Goal: Task Accomplishment & Management: Complete application form

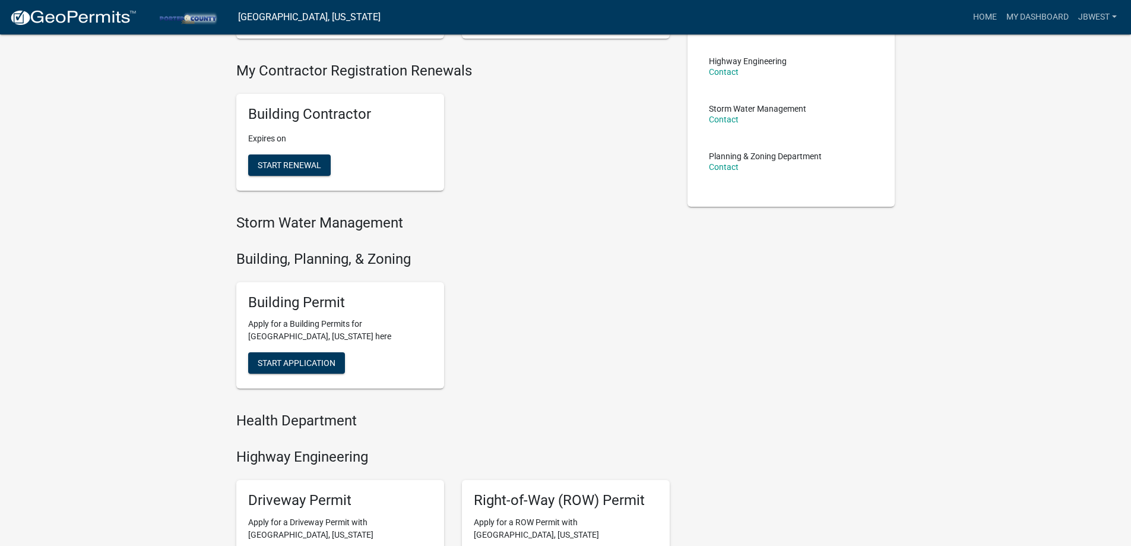
scroll to position [297, 0]
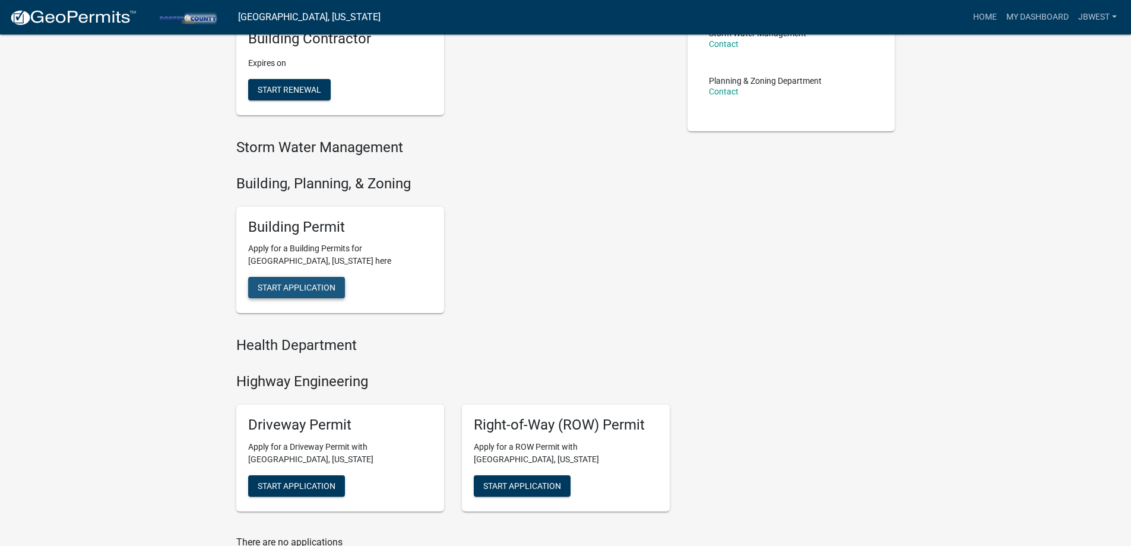
click at [321, 291] on span "Start Application" at bounding box center [297, 288] width 78 height 10
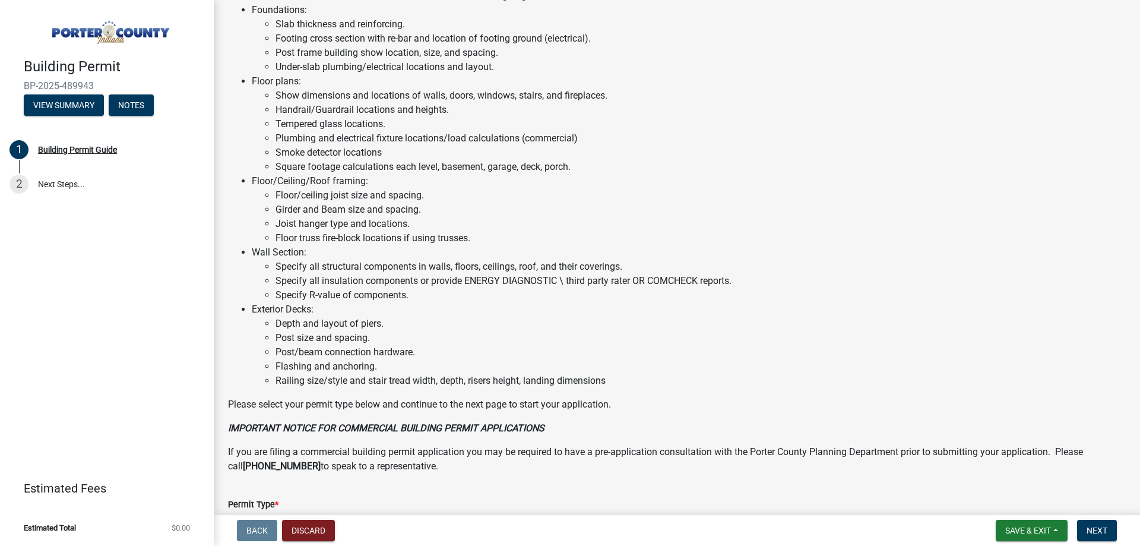
scroll to position [798, 0]
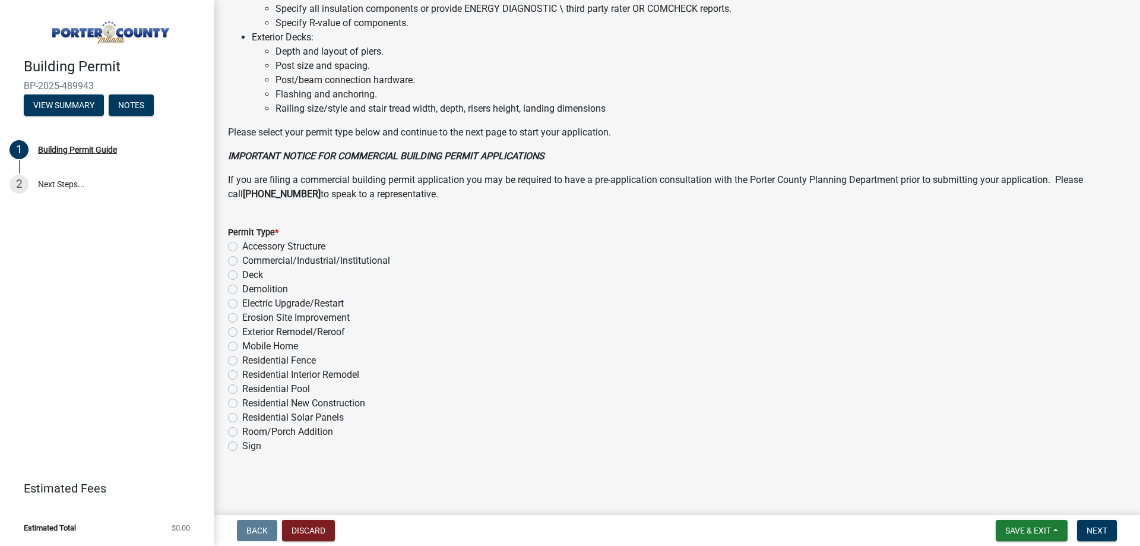
click at [311, 334] on label "Exterior Remodel/Reroof" at bounding box center [293, 332] width 103 height 14
click at [250, 333] on input "Exterior Remodel/Reroof" at bounding box center [246, 329] width 8 height 8
radio input "true"
click at [1096, 531] on span "Next" at bounding box center [1097, 531] width 21 height 10
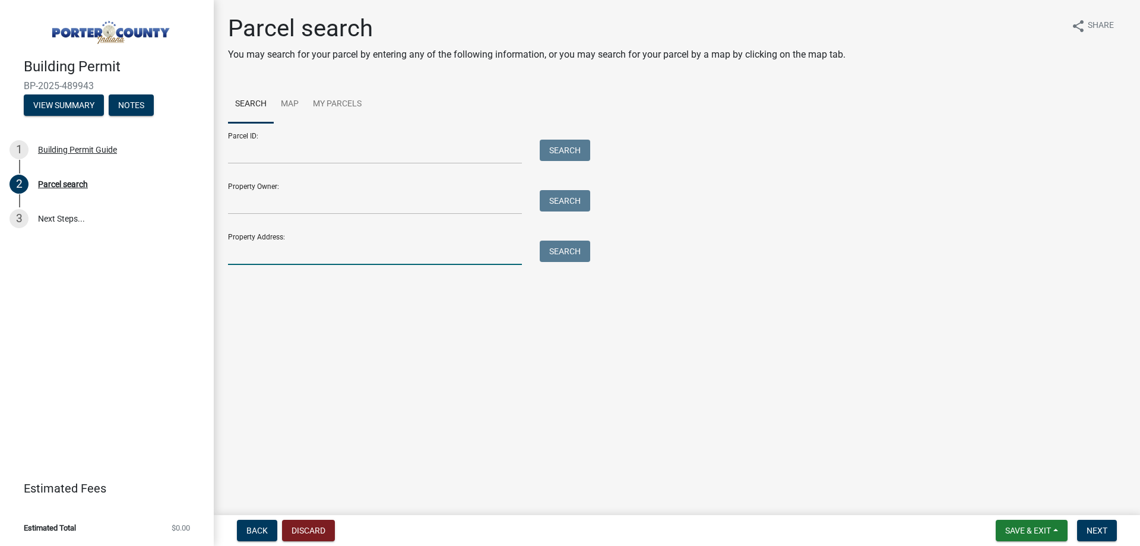
drag, startPoint x: 391, startPoint y: 246, endPoint x: 393, endPoint y: 255, distance: 8.4
click at [393, 255] on input "Property Address:" at bounding box center [375, 253] width 294 height 24
type input "431 westchester"
click at [571, 252] on button "Search" at bounding box center [565, 251] width 50 height 21
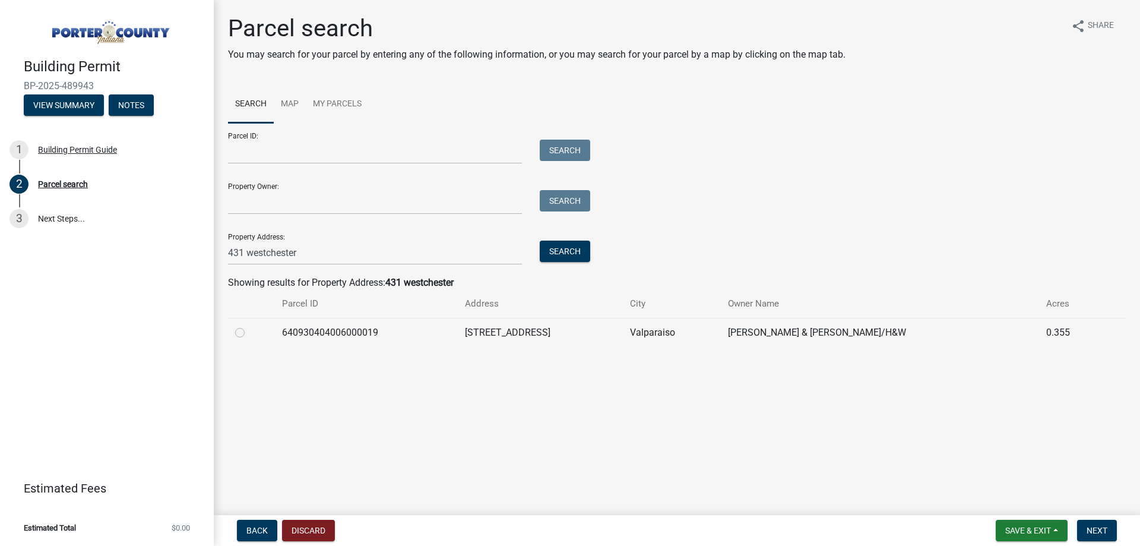
click at [249, 325] on label at bounding box center [249, 325] width 0 height 0
click at [249, 332] on input "radio" at bounding box center [253, 329] width 8 height 8
radio input "true"
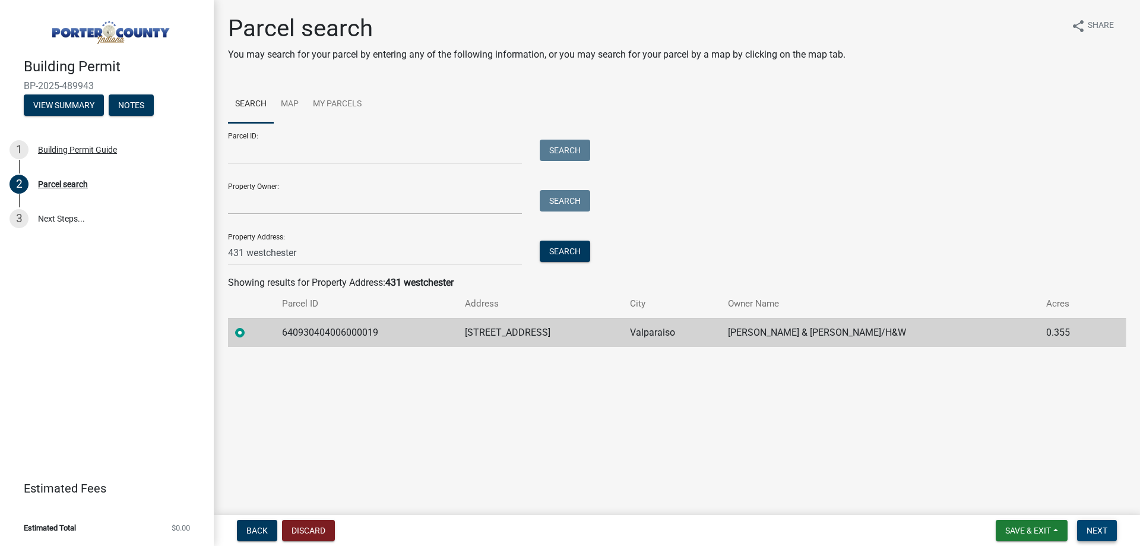
click at [1098, 537] on button "Next" at bounding box center [1097, 530] width 40 height 21
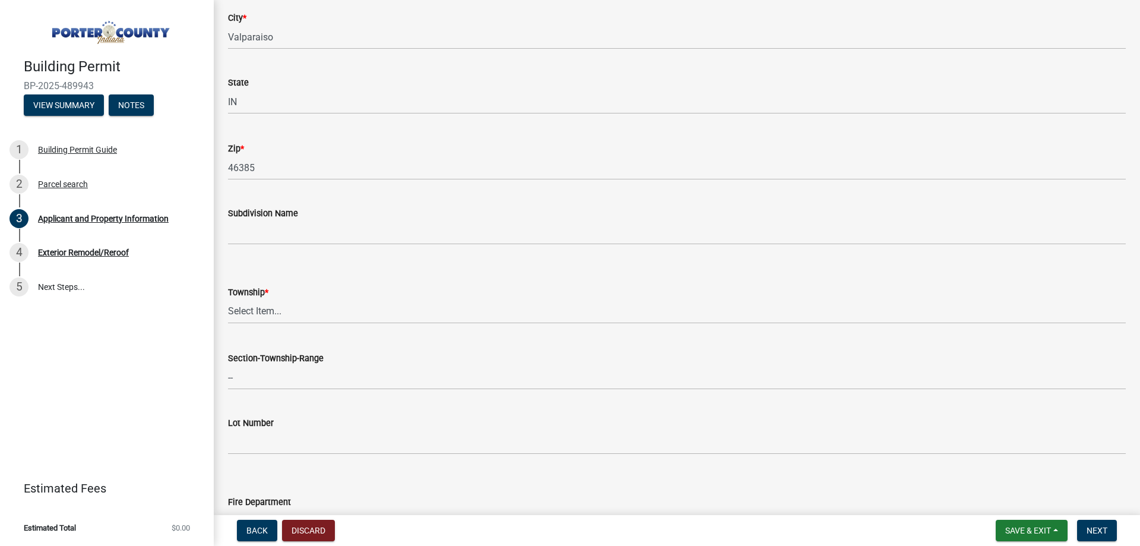
scroll to position [297, 0]
click at [284, 312] on select "Select Item... [PERSON_NAME][GEOGRAPHIC_DATA] [PERSON_NAME][GEOGRAPHIC_DATA] [G…" at bounding box center [677, 308] width 898 height 24
click at [228, 296] on select "Select Item... [PERSON_NAME][GEOGRAPHIC_DATA] [PERSON_NAME][GEOGRAPHIC_DATA] [G…" at bounding box center [677, 308] width 898 height 24
select select "4e6cbcac-7d48-4f78-b019-902ed53214cd"
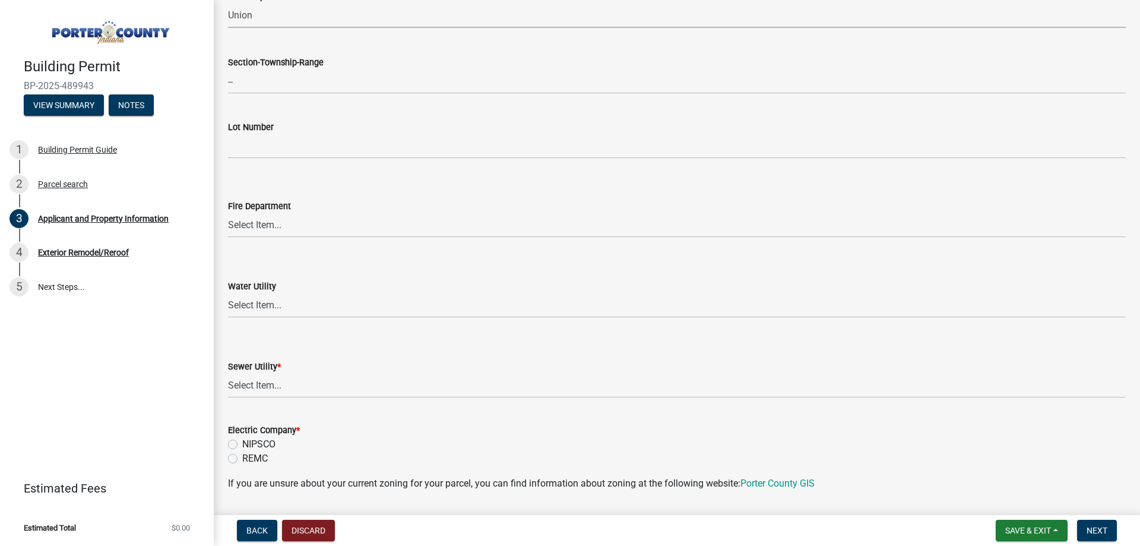
scroll to position [653, 0]
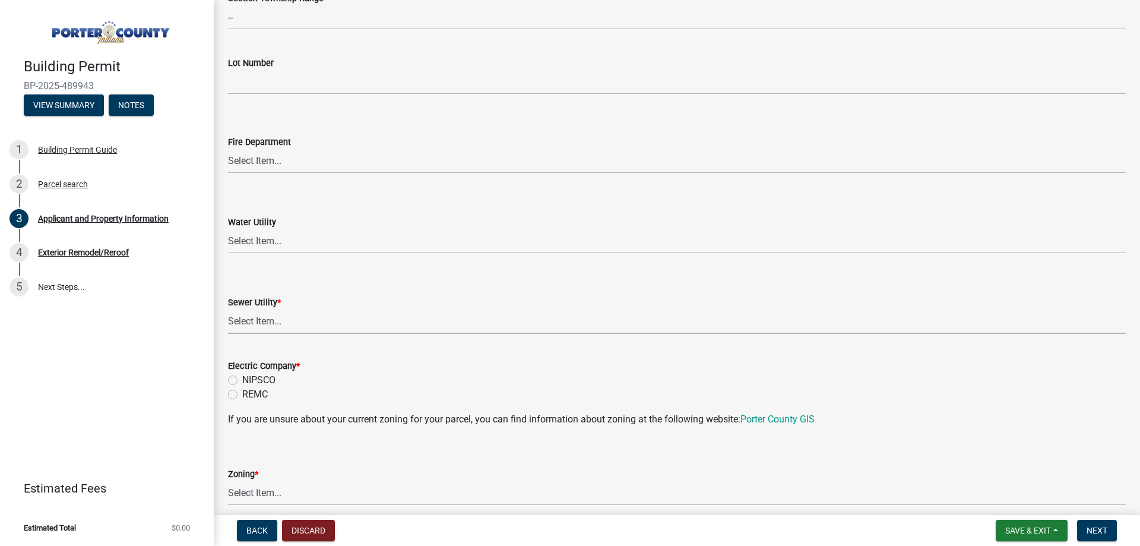
click at [283, 322] on select "Select Item... Aqua [US_STATE] Inc Damon Run Falling Waters Lake Eliza - LEACD …" at bounding box center [677, 321] width 898 height 24
click at [228, 309] on select "Select Item... Aqua [US_STATE] Inc Damon Run Falling Waters Lake Eliza - LEACD …" at bounding box center [677, 321] width 898 height 24
select select "ea6751d4-6bf7-4a16-89ee-f7801ab82aa1"
click at [246, 374] on label "NIPSCO" at bounding box center [258, 380] width 33 height 14
click at [246, 374] on input "NIPSCO" at bounding box center [246, 377] width 8 height 8
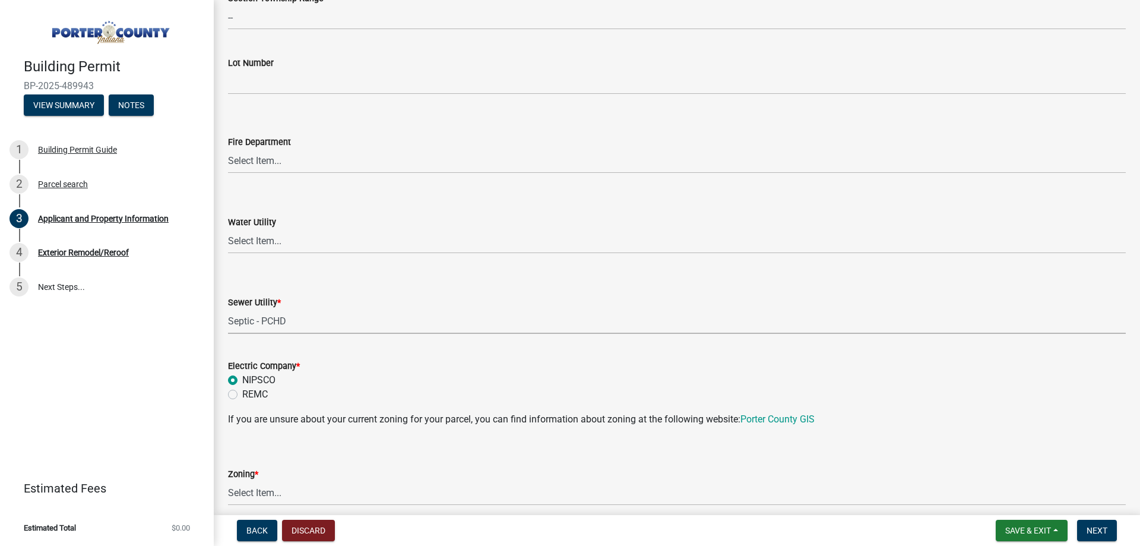
radio input "true"
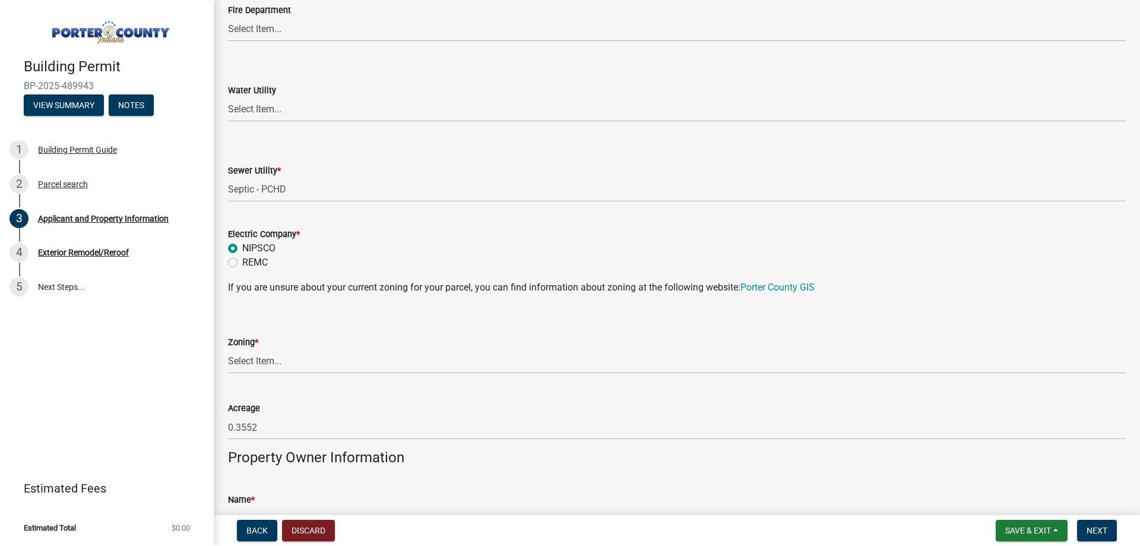
scroll to position [831, 0]
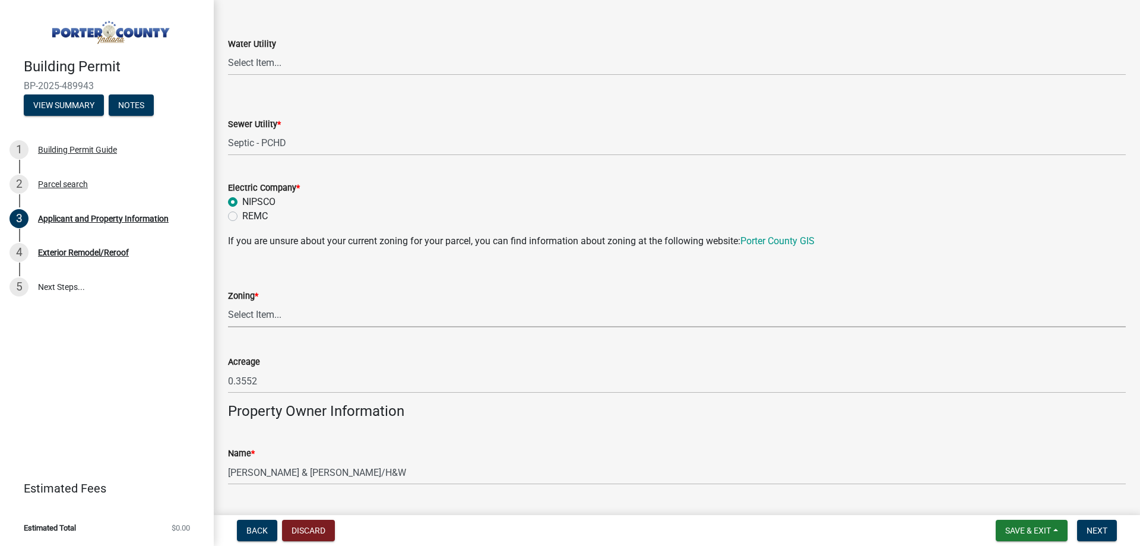
click at [302, 310] on select "Select Item... A1 A2 CH CM CN I1 I2 I3 IN MP OT P1 P2 PUD R1 R2 R3 R4 RL RR" at bounding box center [677, 315] width 898 height 24
click at [228, 303] on select "Select Item... A1 A2 CH CM CN I1 I2 I3 IN MP OT P1 P2 PUD R1 R2 R3 R4 RL RR" at bounding box center [677, 315] width 898 height 24
select select "e2d1b1d7-ccc9-456b-9e96-e16306515997"
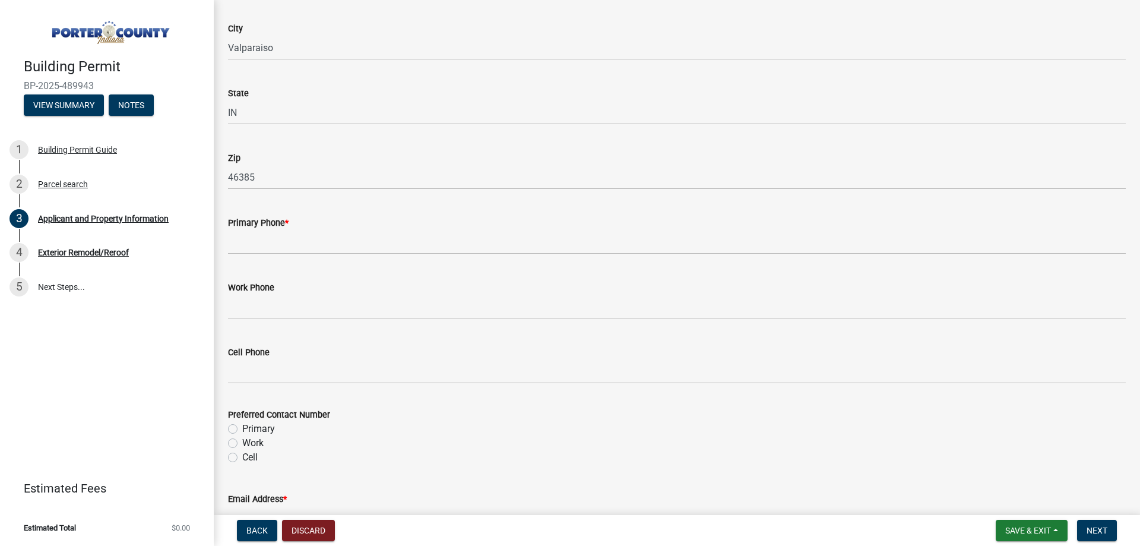
scroll to position [1425, 0]
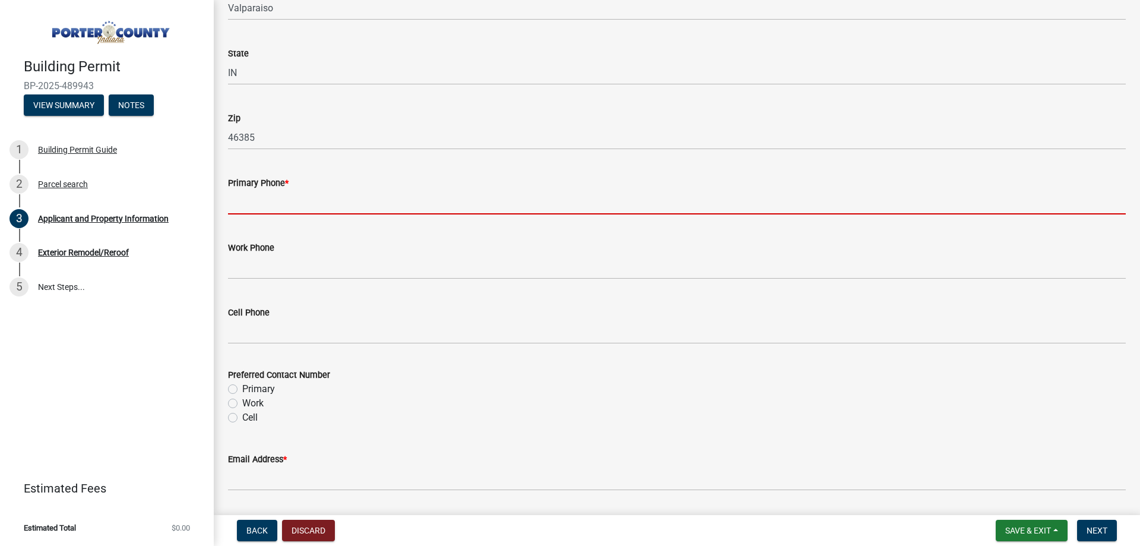
click at [298, 205] on input "Primary Phone *" at bounding box center [677, 202] width 898 height 24
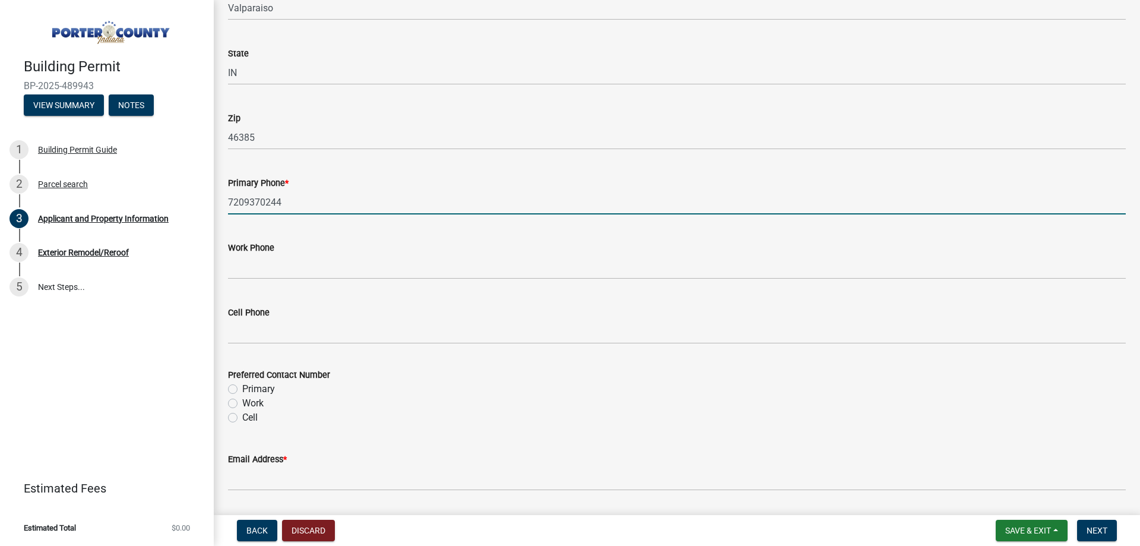
type input "7209370244"
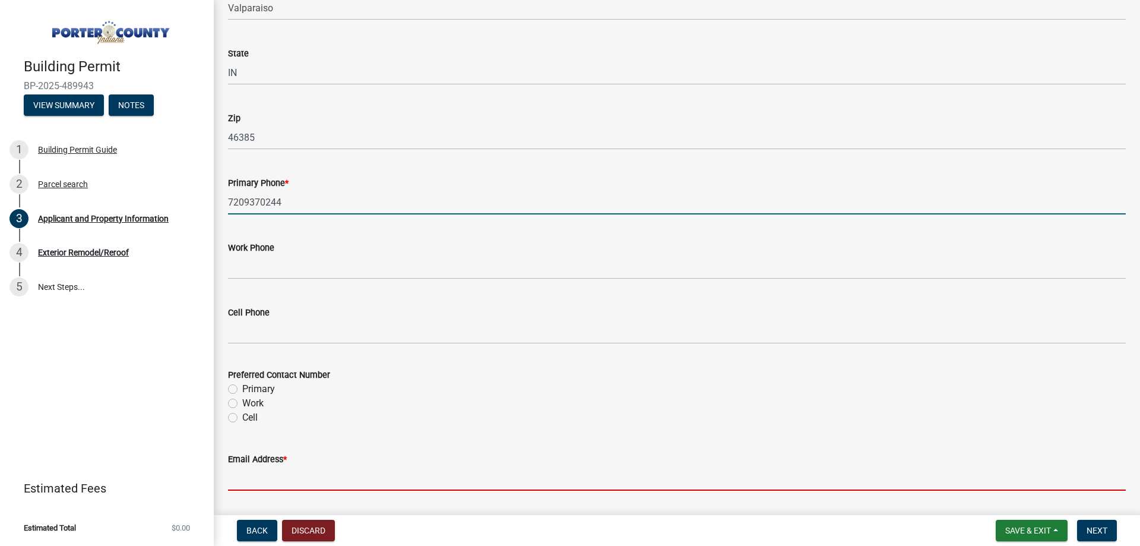
click at [286, 487] on input "Email Address *" at bounding box center [677, 478] width 898 height 24
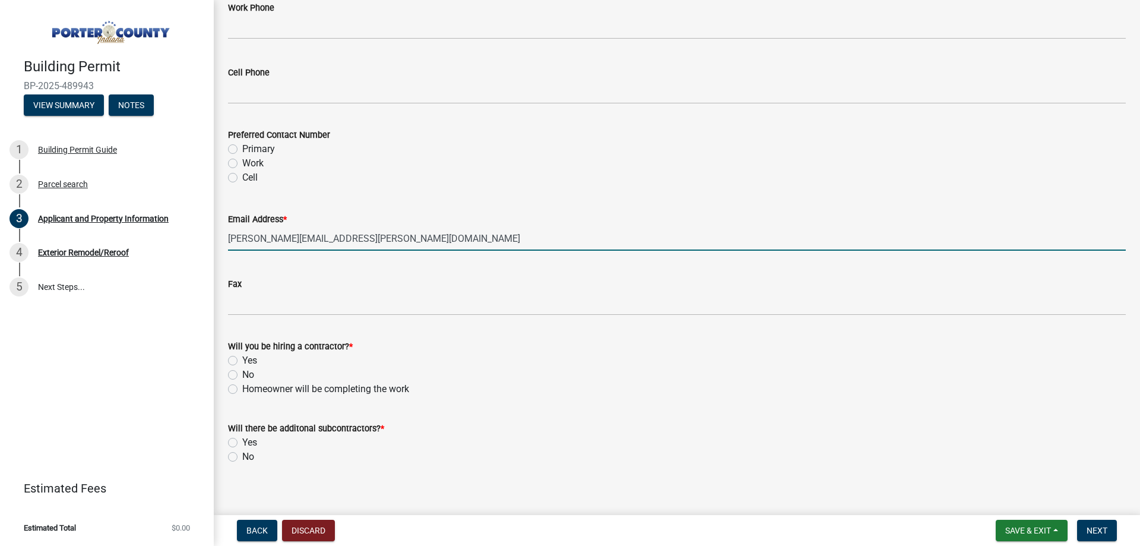
scroll to position [1676, 0]
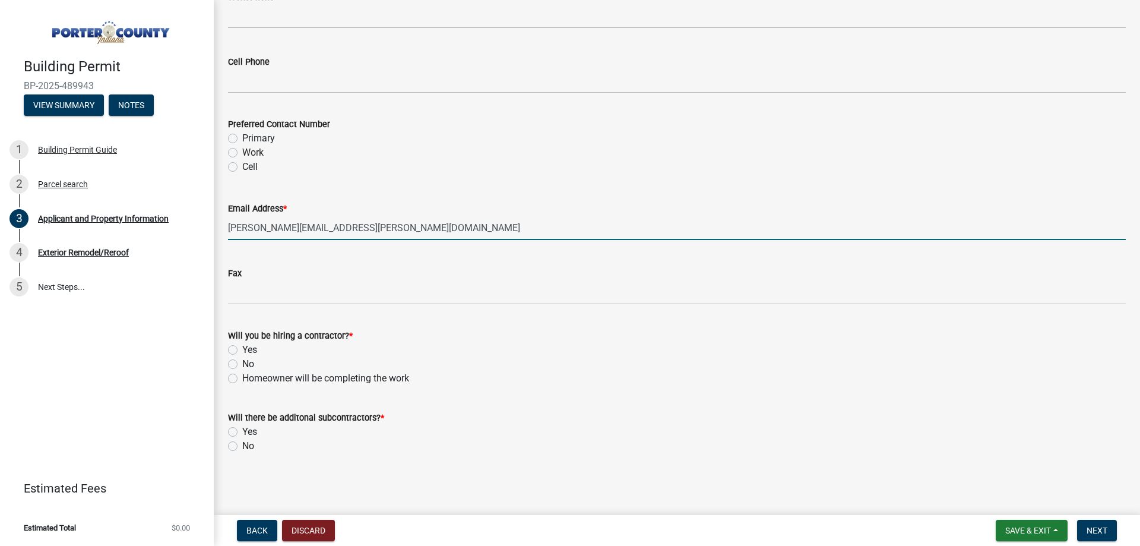
type input "[PERSON_NAME][EMAIL_ADDRESS][PERSON_NAME][DOMAIN_NAME]"
click at [251, 355] on label "Yes" at bounding box center [249, 350] width 15 height 14
click at [250, 350] on input "Yes" at bounding box center [246, 347] width 8 height 8
radio input "true"
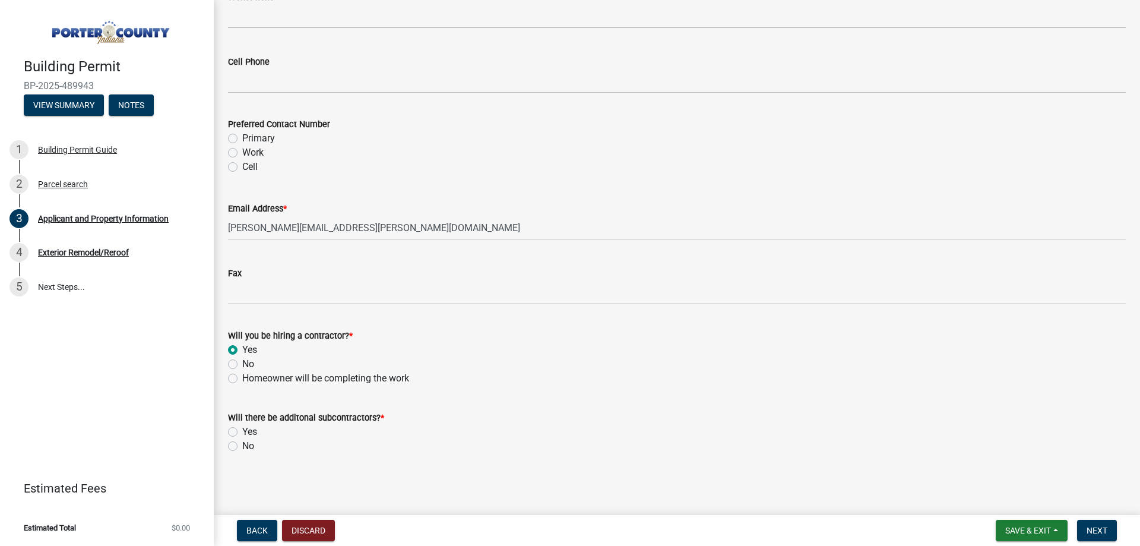
click at [250, 451] on label "No" at bounding box center [248, 446] width 12 height 14
click at [250, 447] on input "No" at bounding box center [246, 443] width 8 height 8
radio input "true"
click at [1080, 529] on button "Next" at bounding box center [1097, 530] width 40 height 21
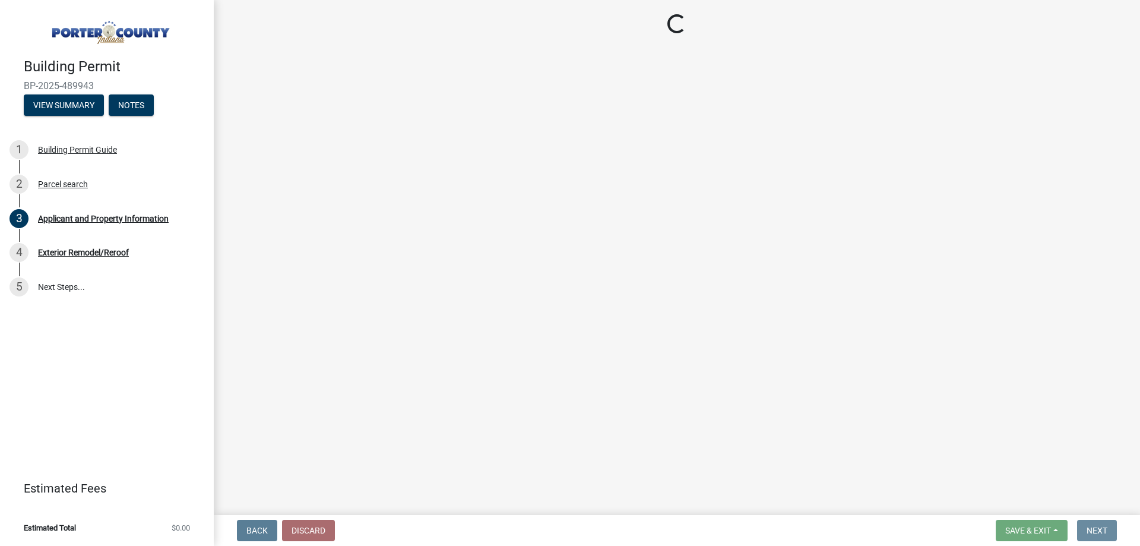
scroll to position [0, 0]
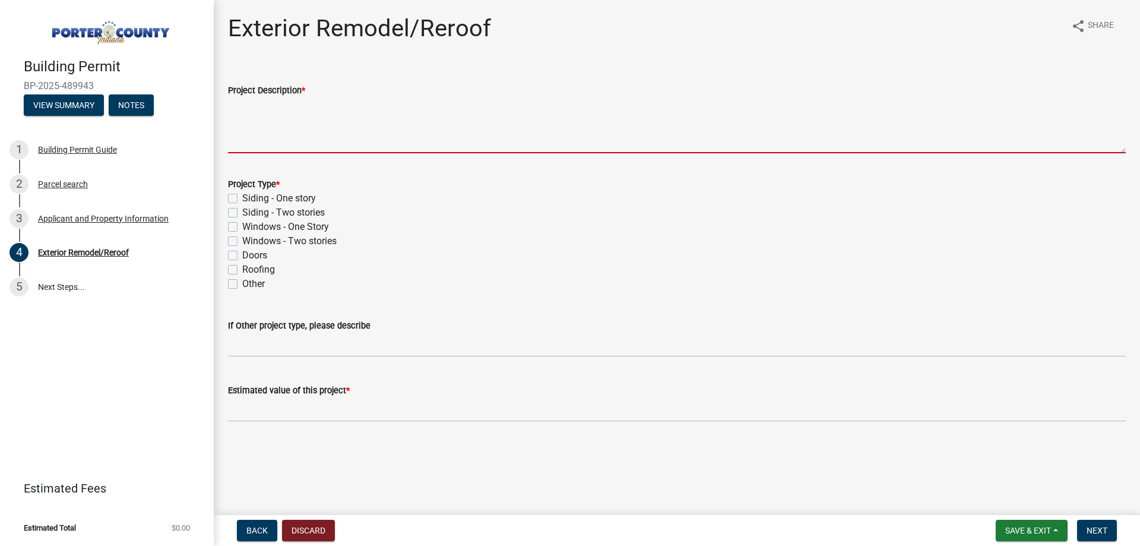
click at [416, 141] on textarea "Project Description *" at bounding box center [677, 125] width 898 height 56
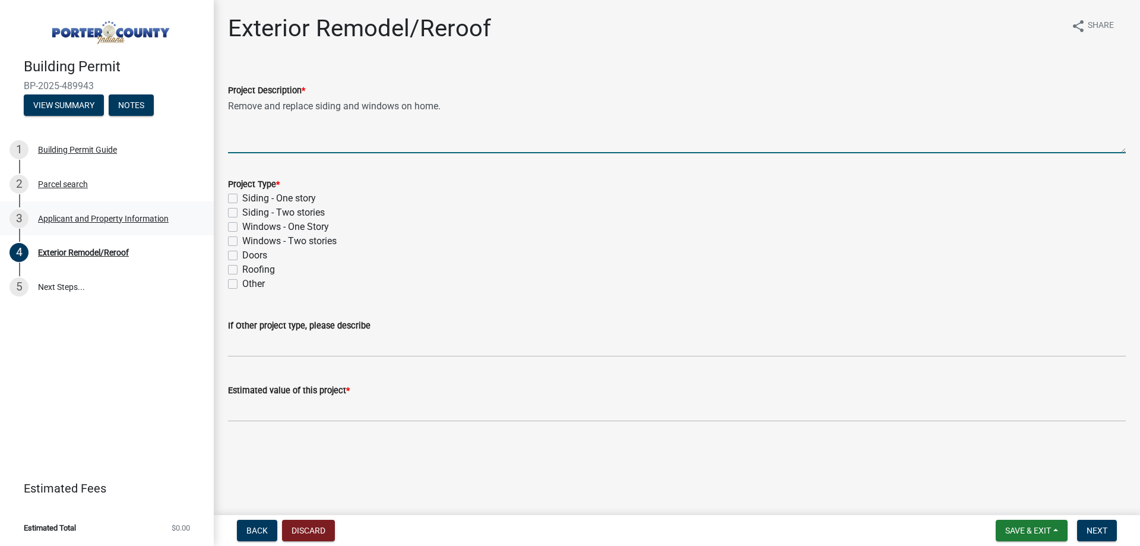
type textarea "Remove and replace siding and windows on home."
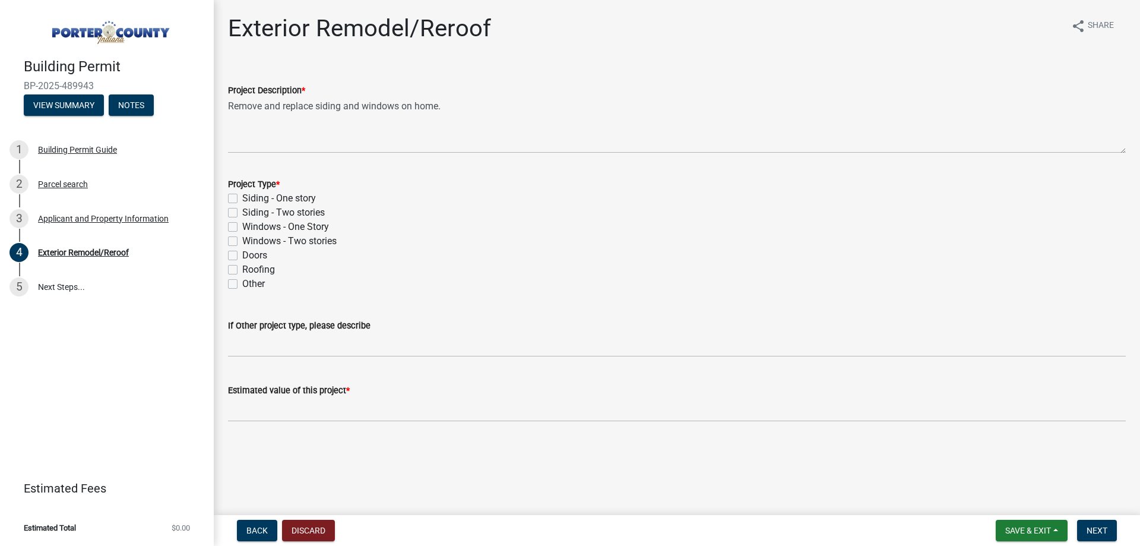
click at [258, 217] on label "Siding - Two stories" at bounding box center [283, 212] width 83 height 14
click at [250, 213] on input "Siding - Two stories" at bounding box center [246, 209] width 8 height 8
checkbox input "true"
checkbox input "false"
checkbox input "true"
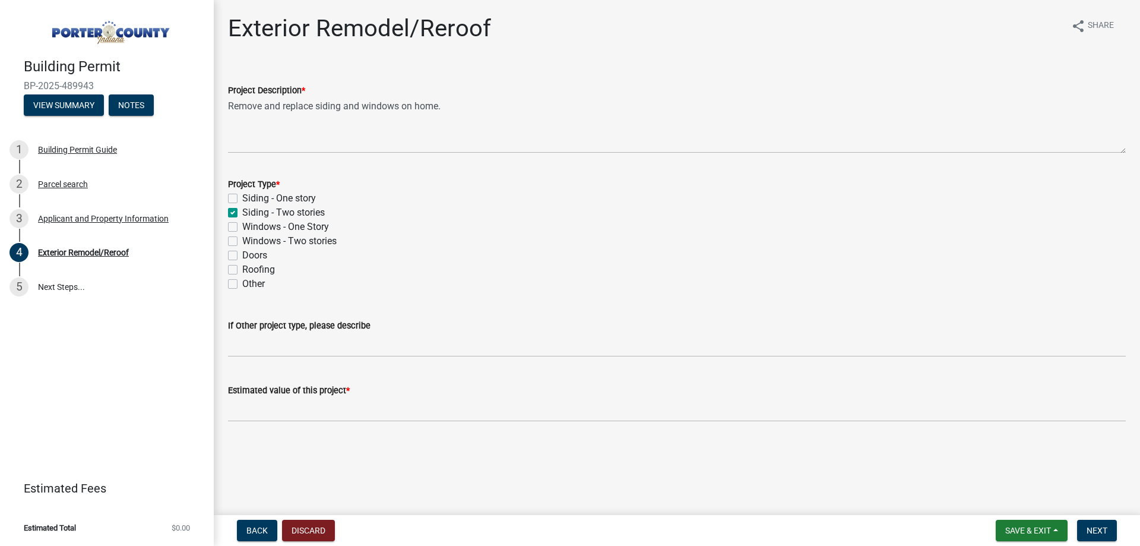
checkbox input "false"
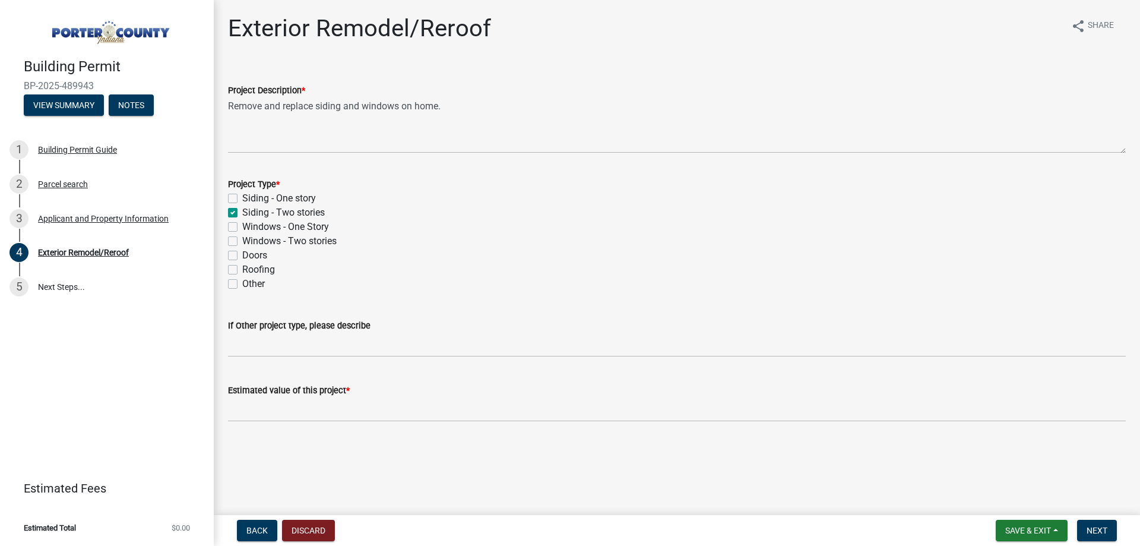
click at [286, 241] on label "Windows - Two stories" at bounding box center [289, 241] width 94 height 14
click at [250, 241] on input "Windows - Two stories" at bounding box center [246, 238] width 8 height 8
checkbox input "true"
checkbox input "false"
checkbox input "true"
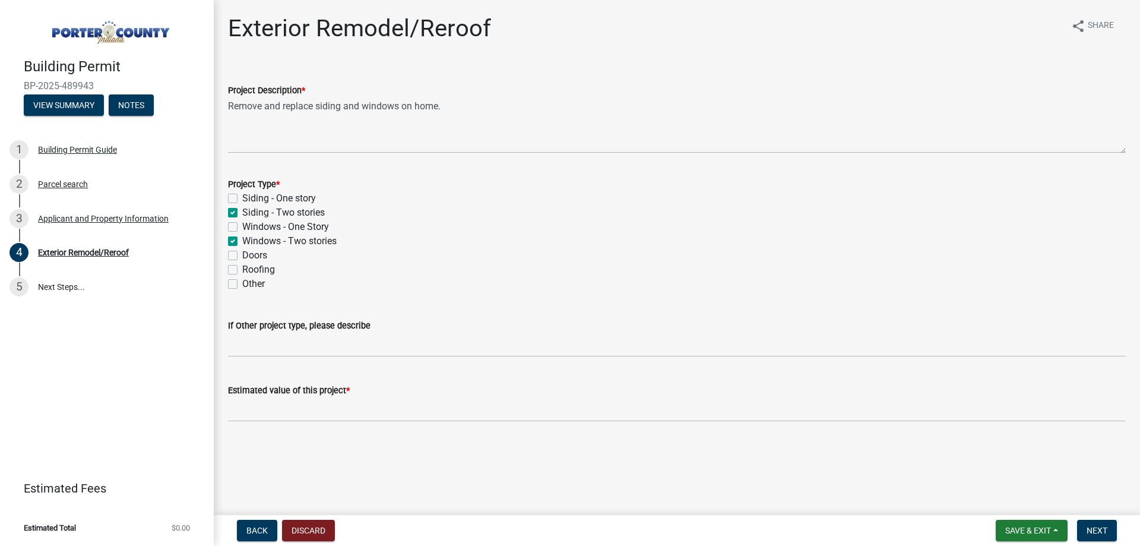
checkbox input "false"
checkbox input "true"
checkbox input "false"
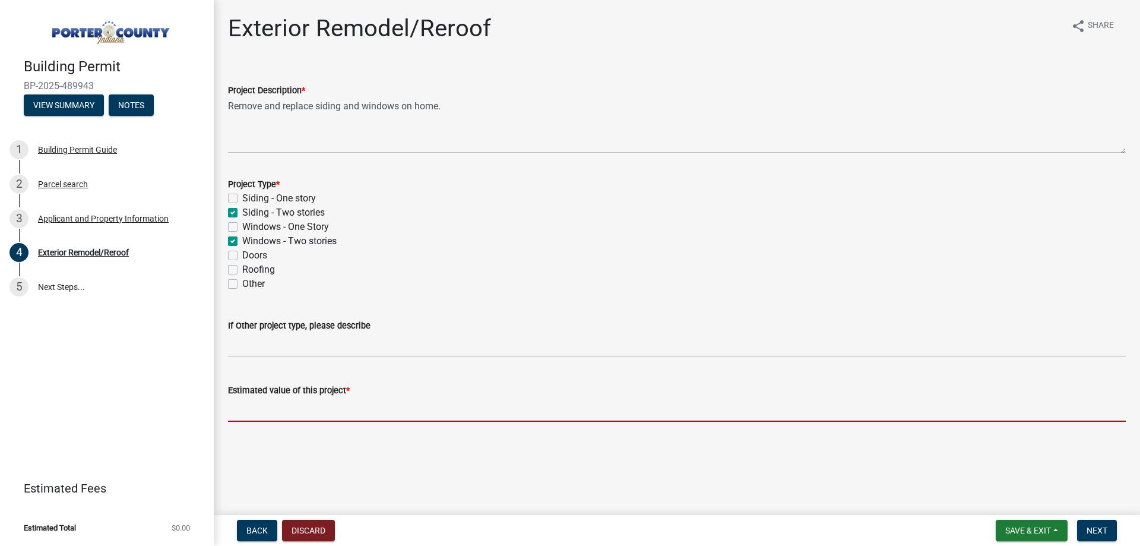
click at [293, 404] on input "text" at bounding box center [677, 409] width 898 height 24
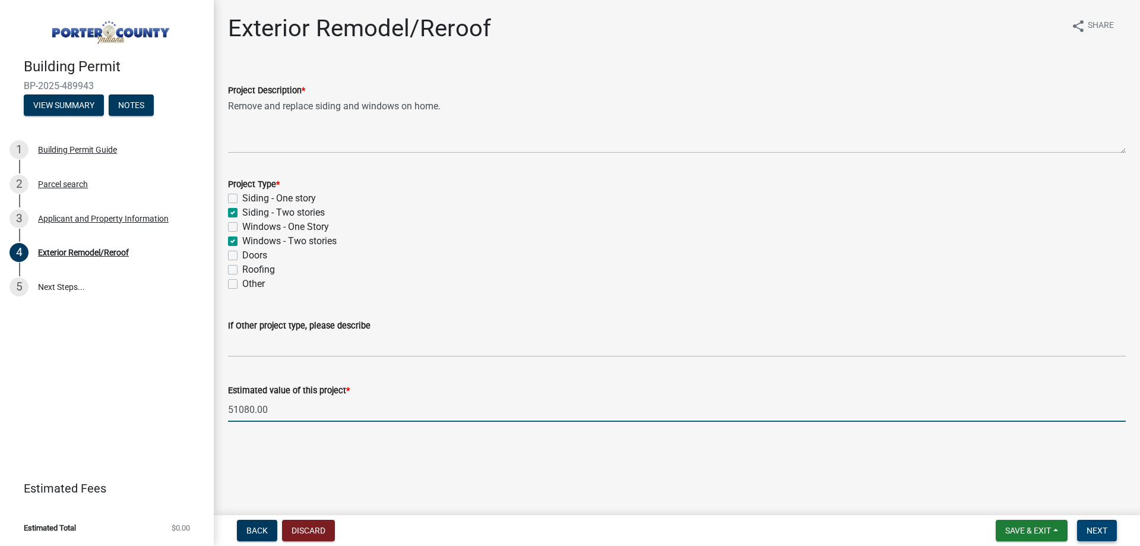
type input "51080"
click at [1109, 527] on button "Next" at bounding box center [1097, 530] width 40 height 21
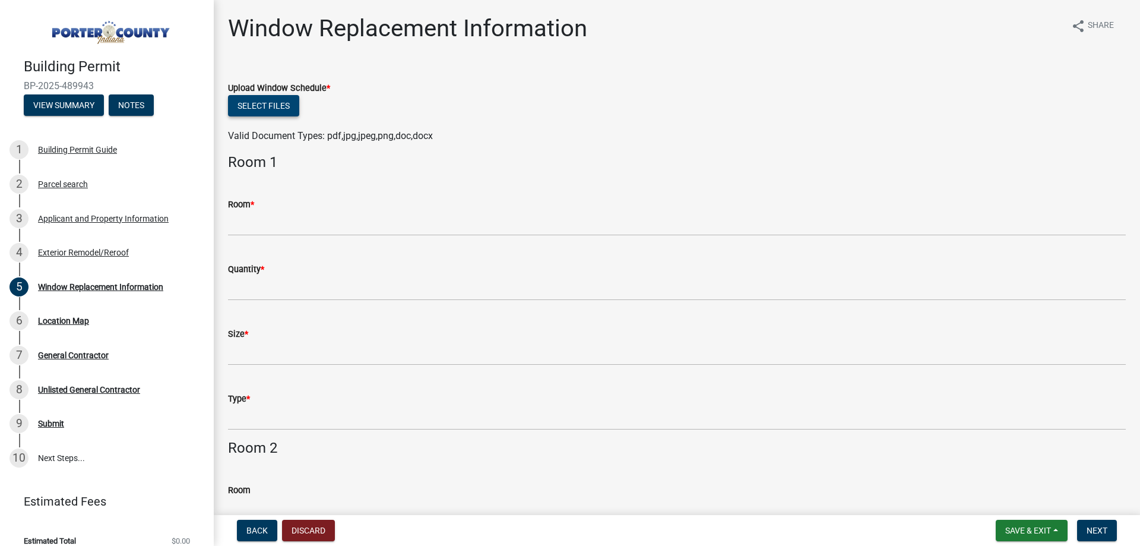
click at [249, 106] on button "Select files" at bounding box center [263, 105] width 71 height 21
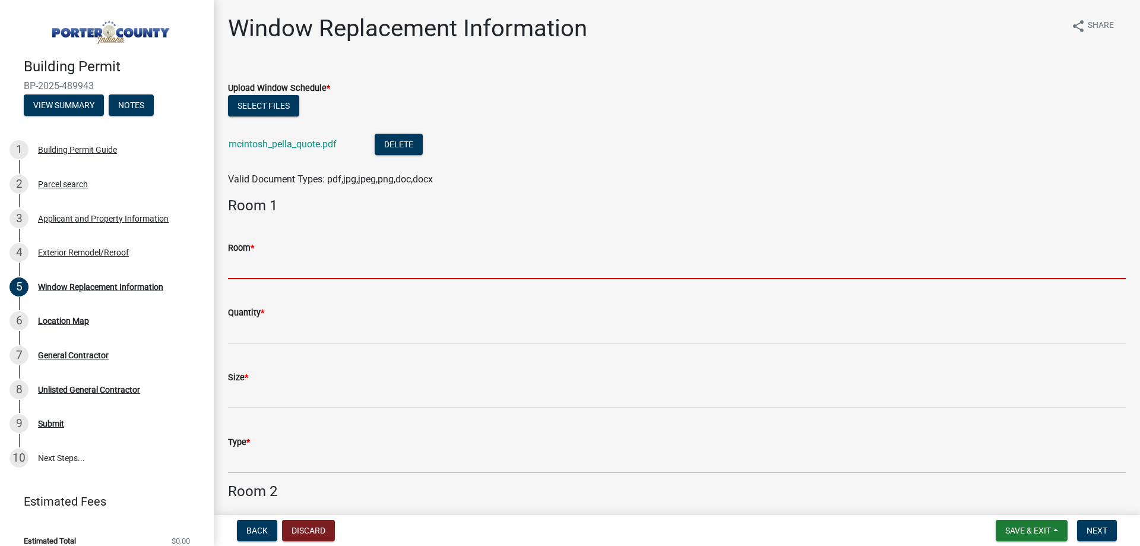
click at [351, 270] on input "Room *" at bounding box center [677, 267] width 898 height 24
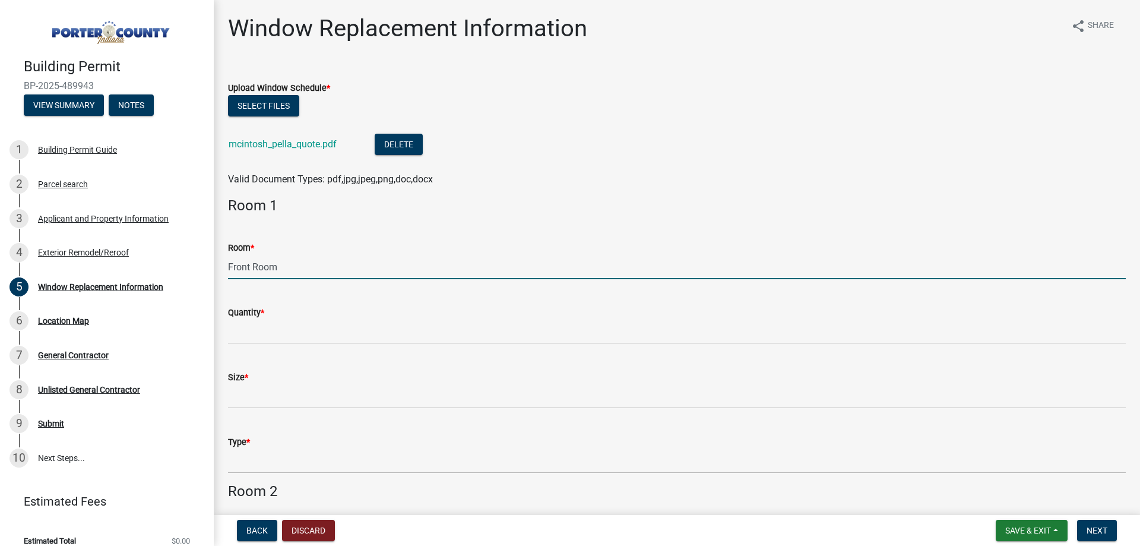
type input "Front Room"
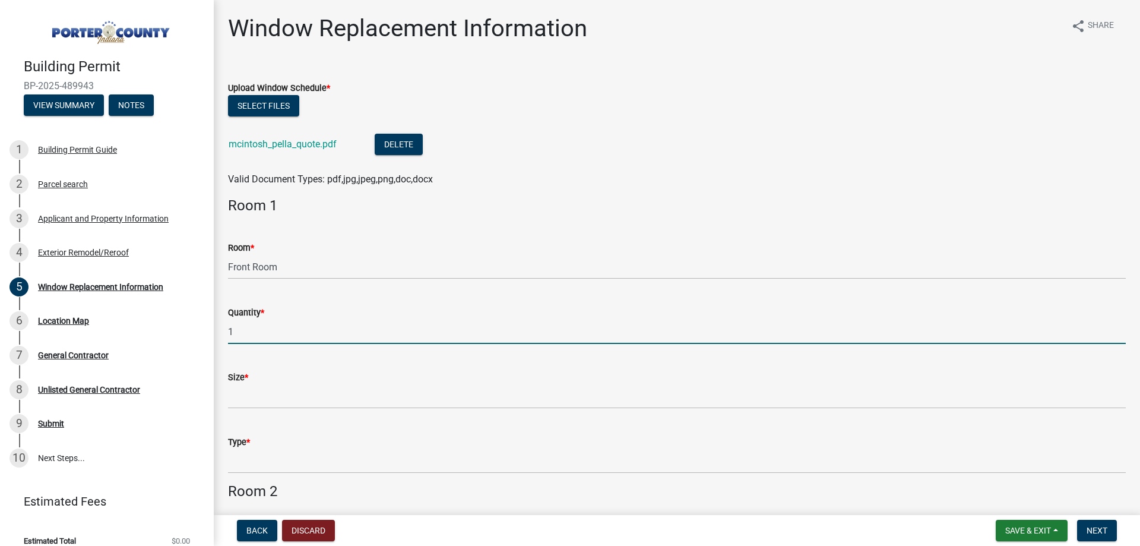
type input "1"
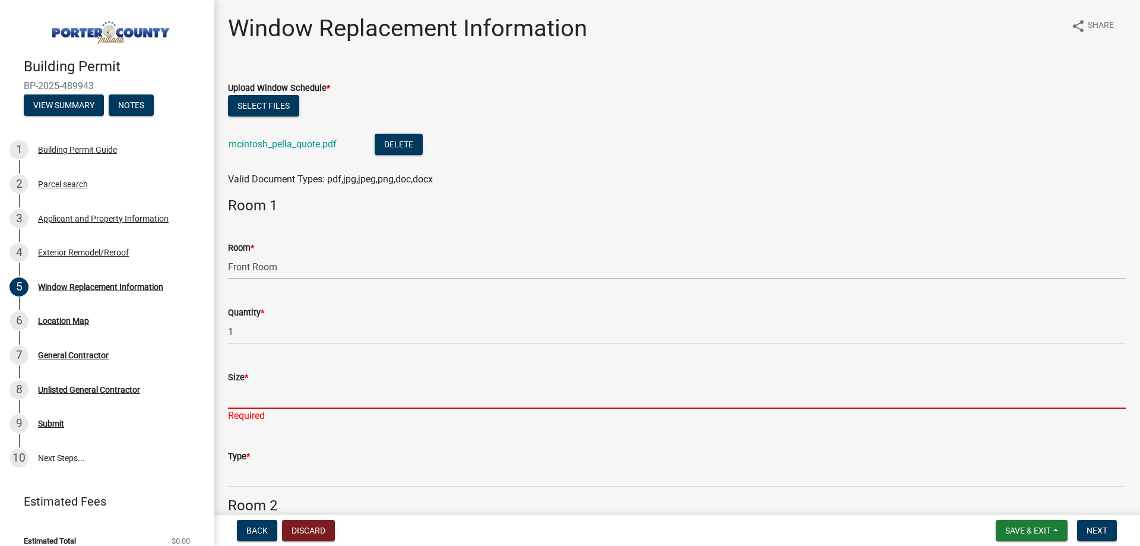
click at [251, 384] on input "Size *" at bounding box center [677, 396] width 898 height 24
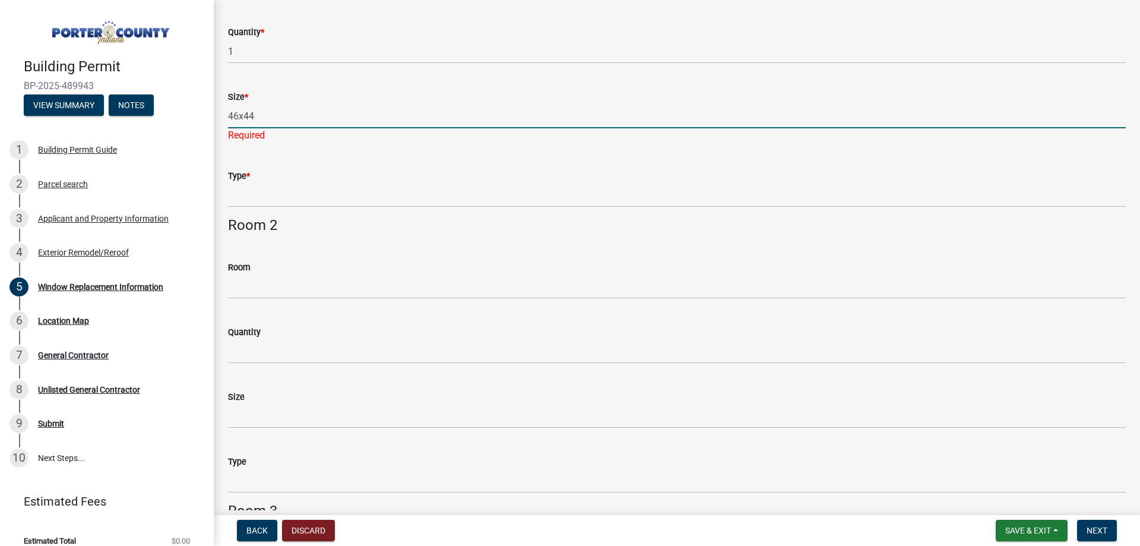
scroll to position [297, 0]
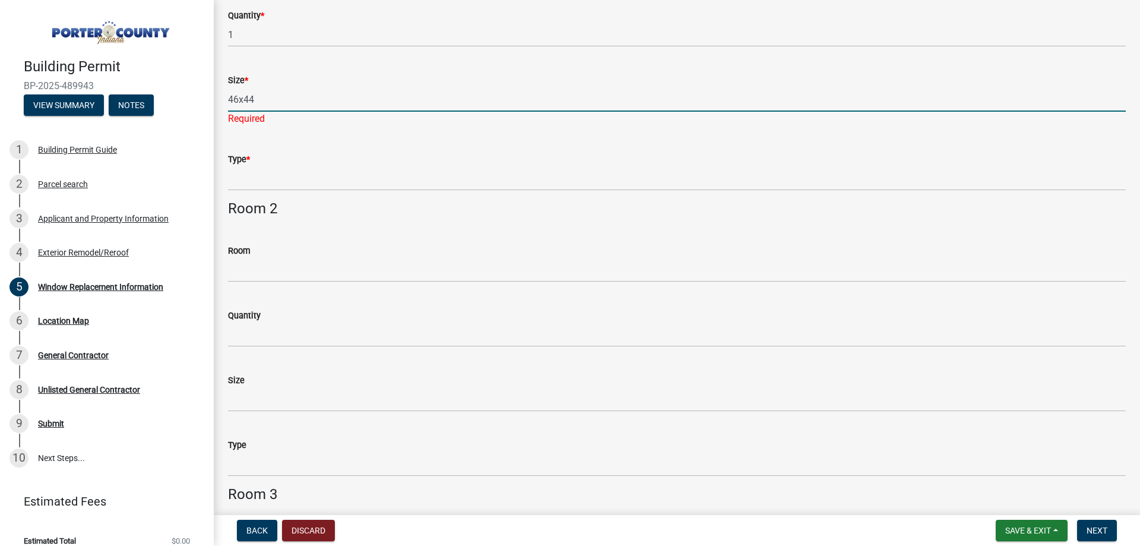
type input "46x44"
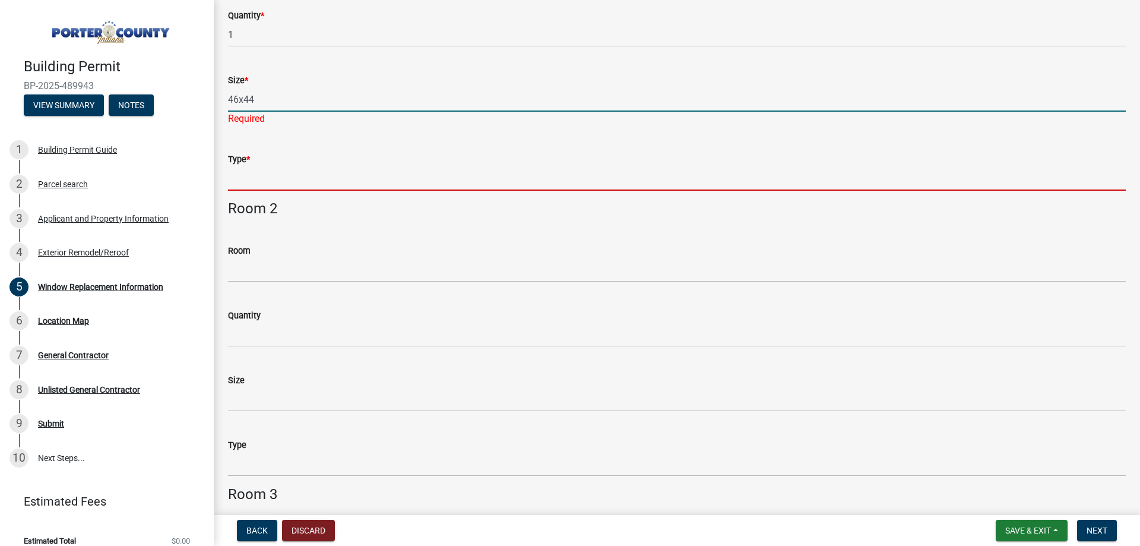
click at [287, 174] on input "Type *" at bounding box center [677, 178] width 898 height 24
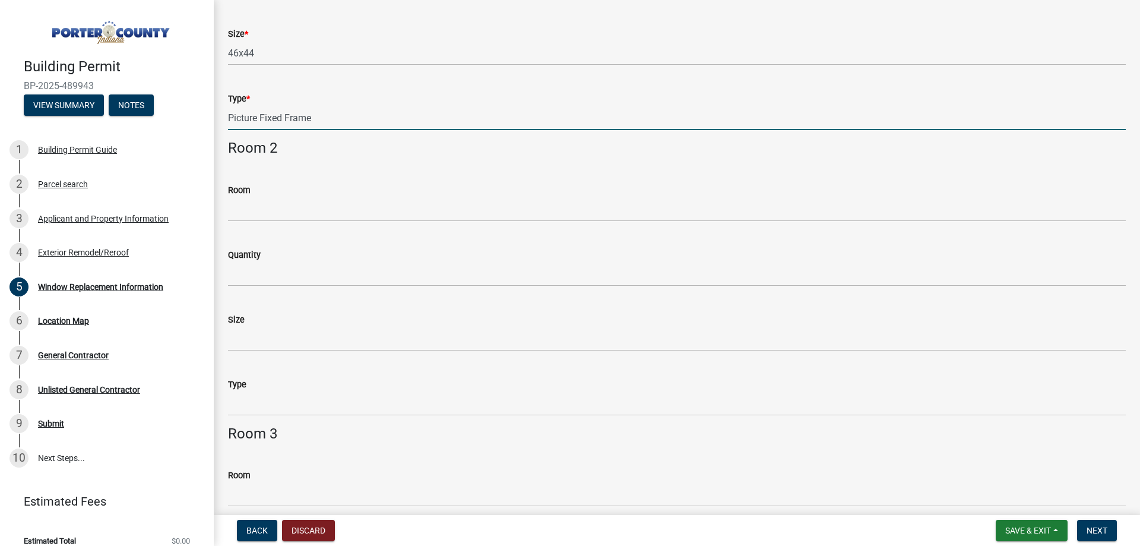
scroll to position [356, 0]
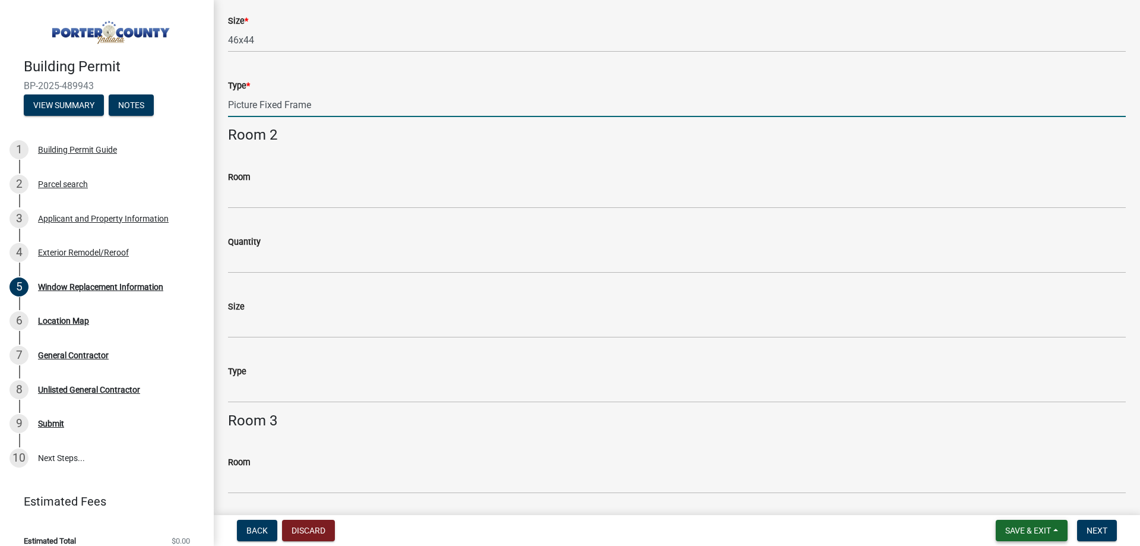
type input "Picture Fixed Frame"
click at [1057, 527] on button "Save & Exit" at bounding box center [1032, 530] width 72 height 21
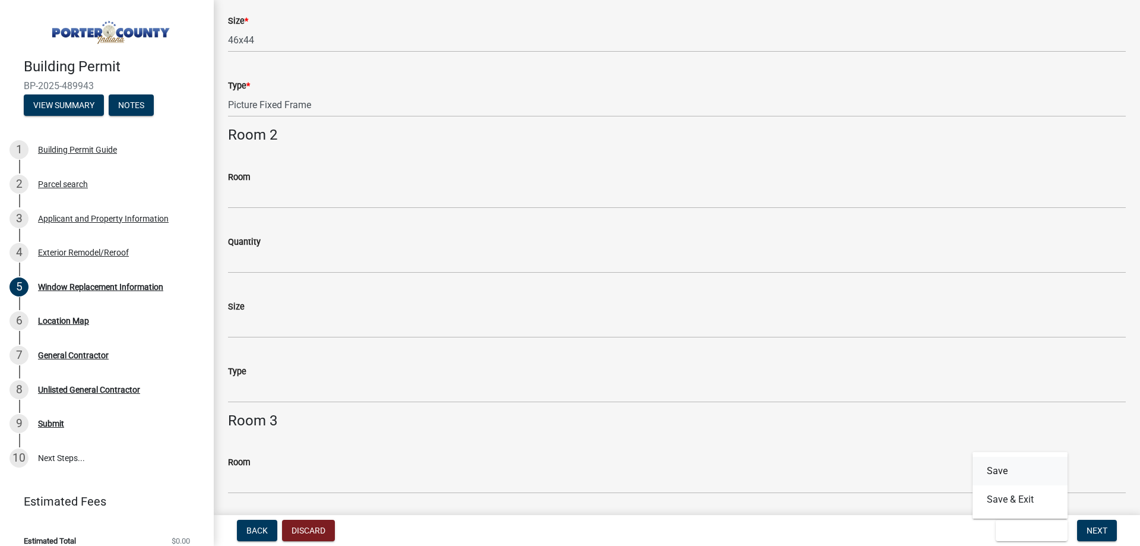
click at [1013, 475] on button "Save" at bounding box center [1020, 471] width 95 height 29
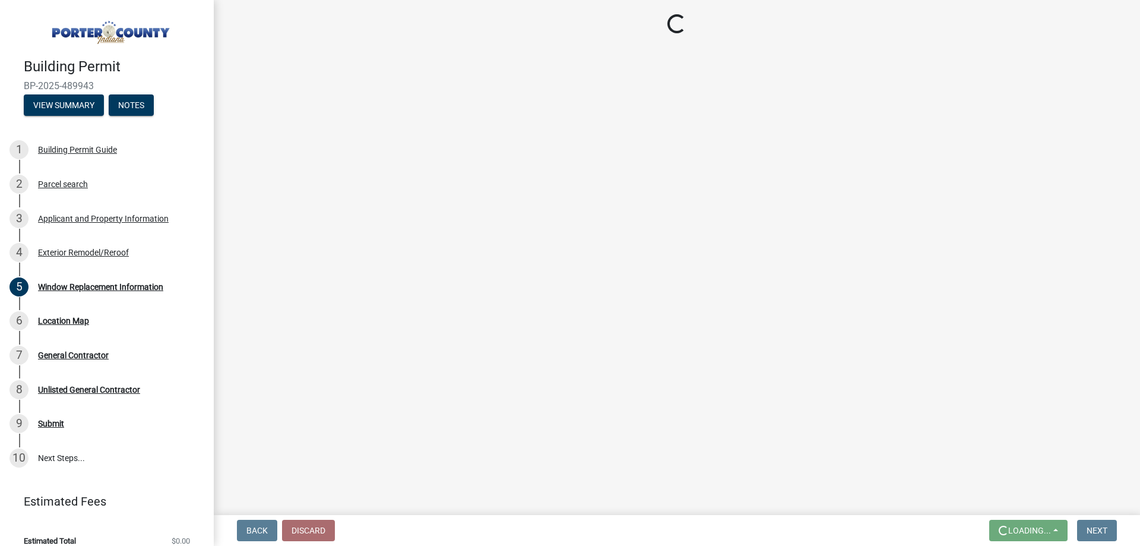
scroll to position [0, 0]
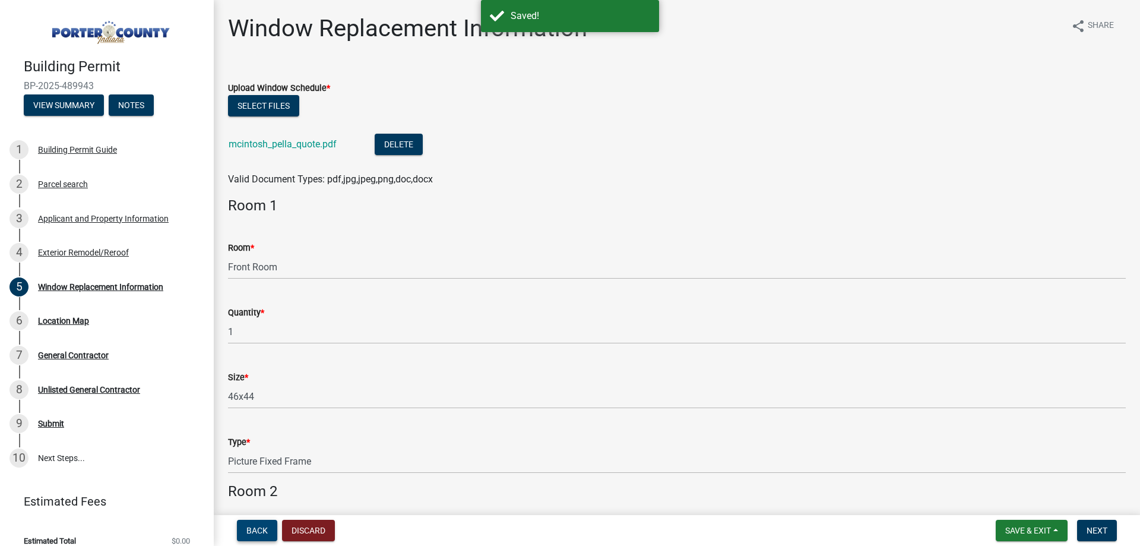
click at [255, 535] on span "Back" at bounding box center [256, 531] width 21 height 10
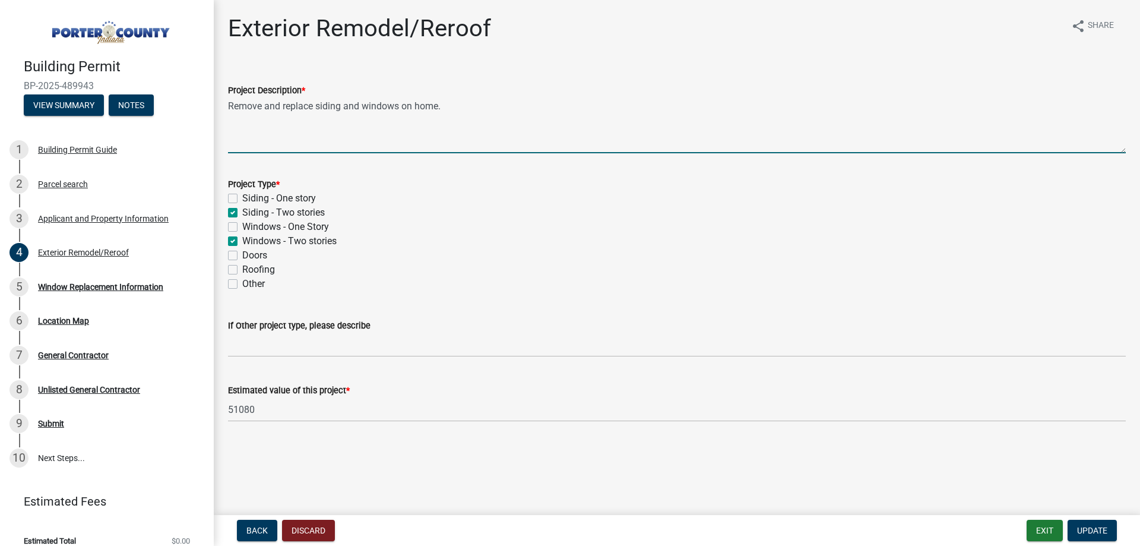
drag, startPoint x: 465, startPoint y: 105, endPoint x: 359, endPoint y: 117, distance: 107.0
click at [359, 117] on textarea "Remove and replace siding and windows on home." at bounding box center [677, 125] width 898 height 56
type textarea "Remove and replace siding and front window on home."
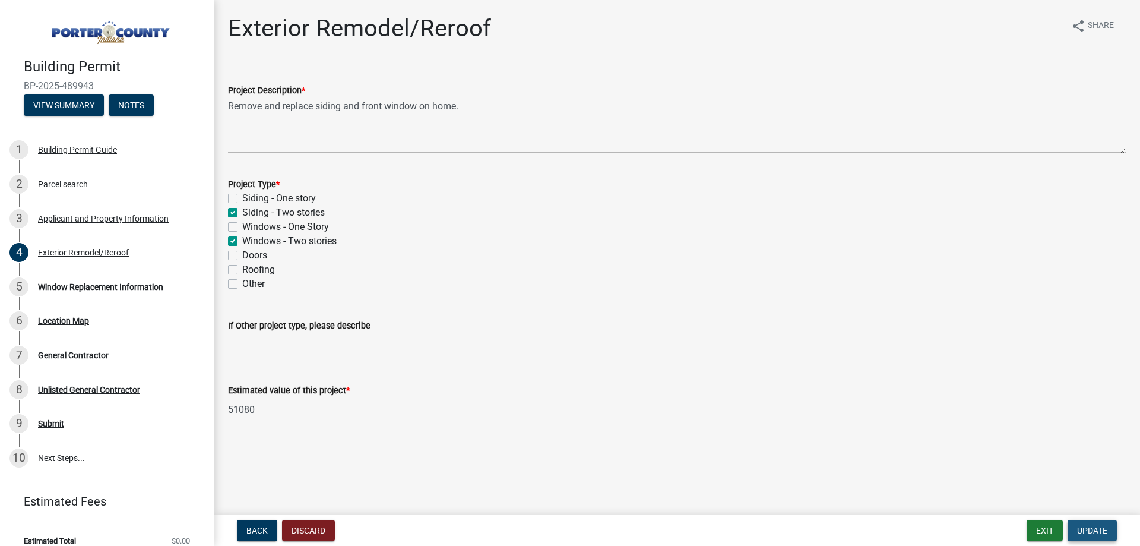
click at [1077, 531] on span "Update" at bounding box center [1092, 531] width 30 height 10
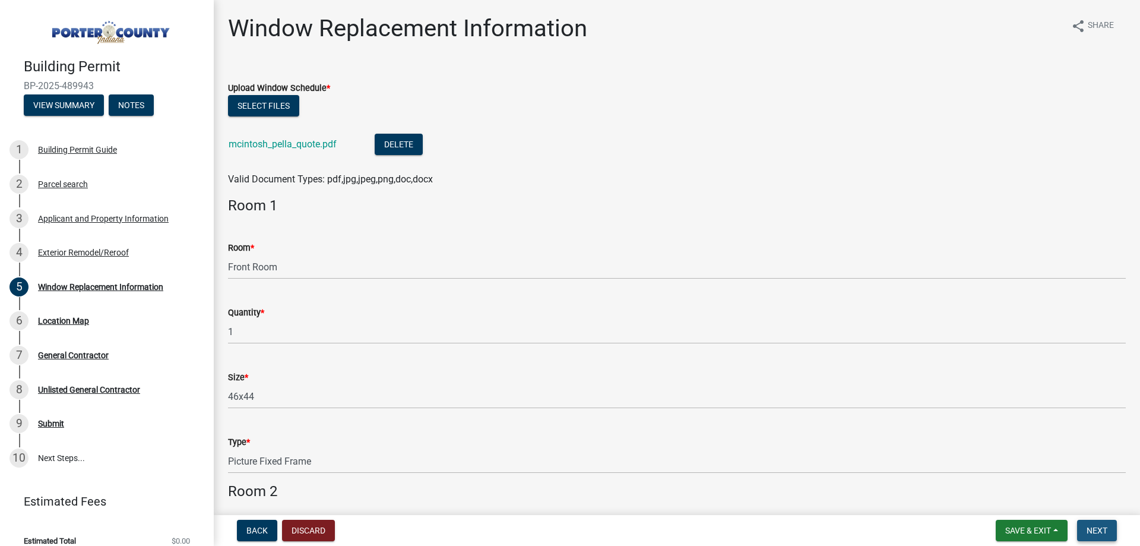
click at [1104, 530] on span "Next" at bounding box center [1097, 531] width 21 height 10
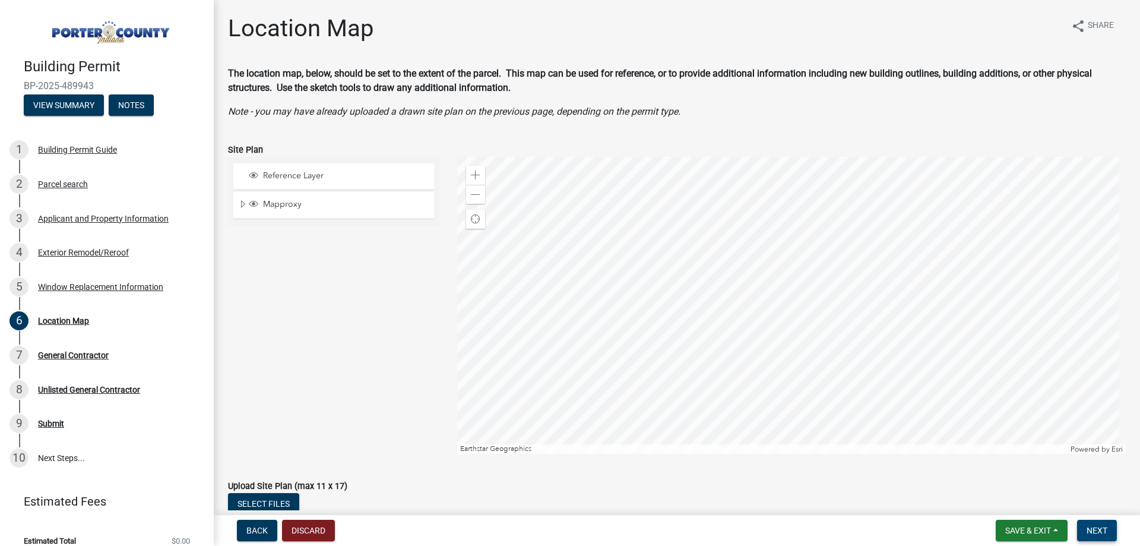
click at [1108, 535] on button "Next" at bounding box center [1097, 530] width 40 height 21
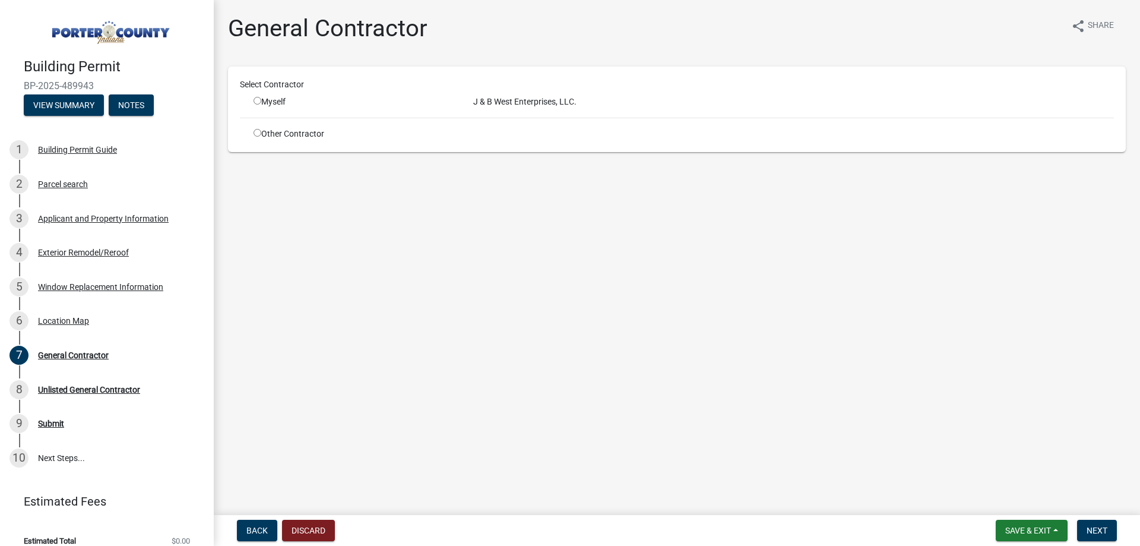
click at [261, 98] on div "Myself" at bounding box center [355, 102] width 202 height 12
click at [260, 99] on input "radio" at bounding box center [258, 101] width 8 height 8
radio input "true"
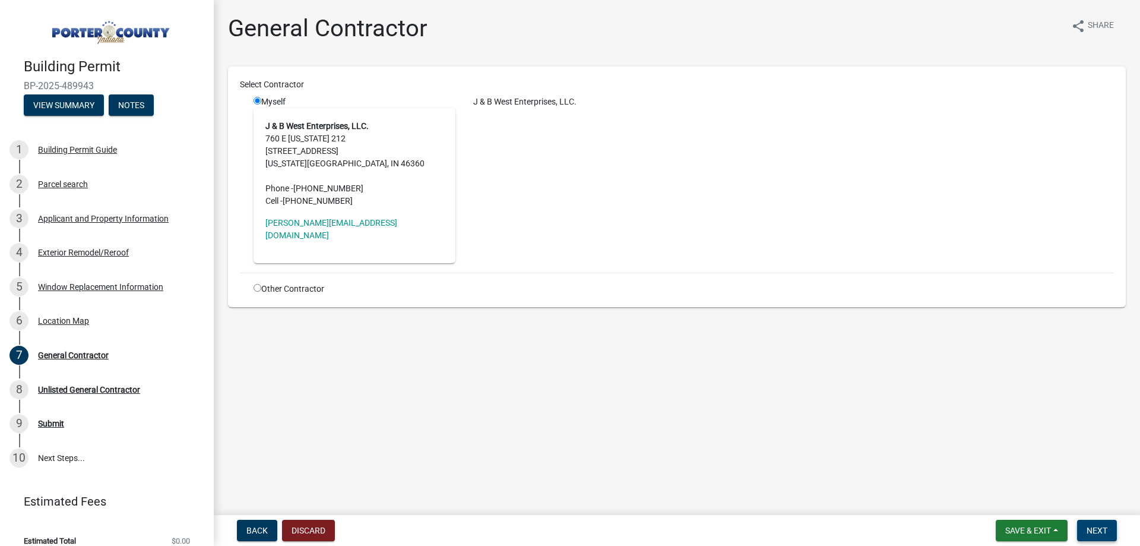
click at [1101, 530] on span "Next" at bounding box center [1097, 531] width 21 height 10
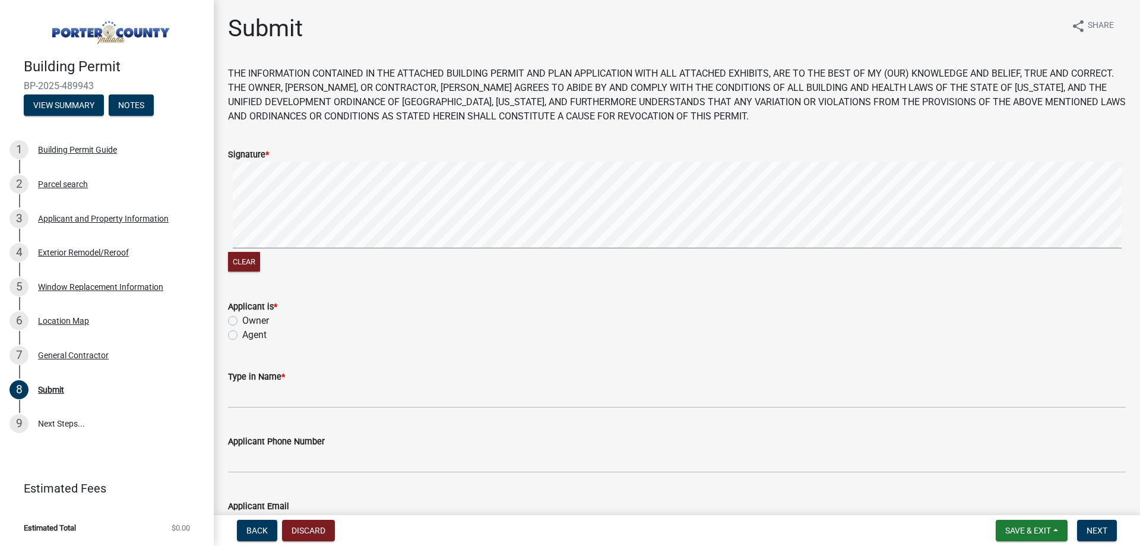
click at [251, 336] on label "Agent" at bounding box center [254, 335] width 24 height 14
click at [250, 336] on input "Agent" at bounding box center [246, 332] width 8 height 8
radio input "true"
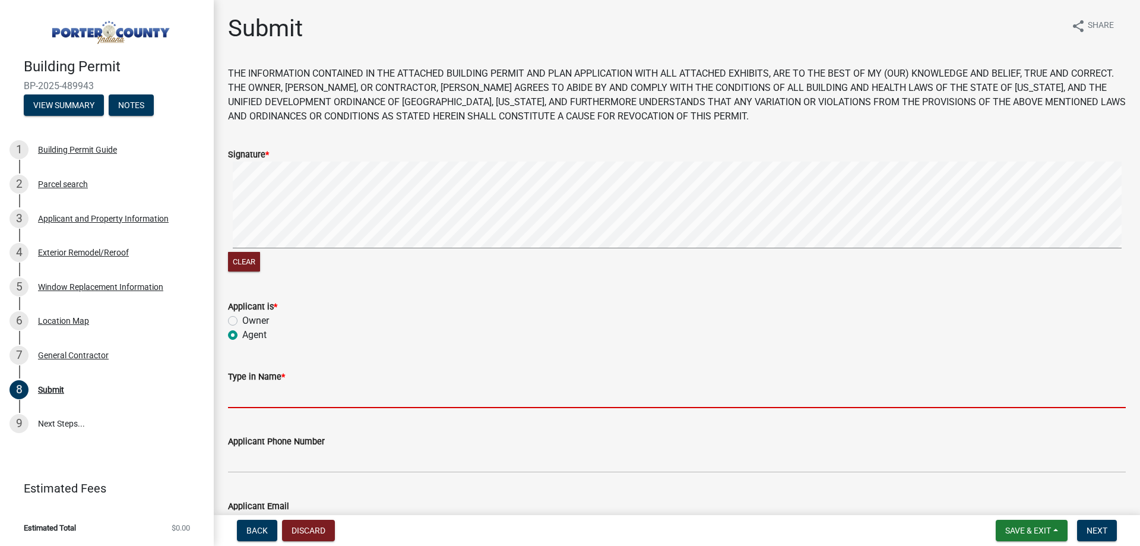
click at [268, 403] on input "Type in Name *" at bounding box center [677, 396] width 898 height 24
type input "[PERSON_NAME]"
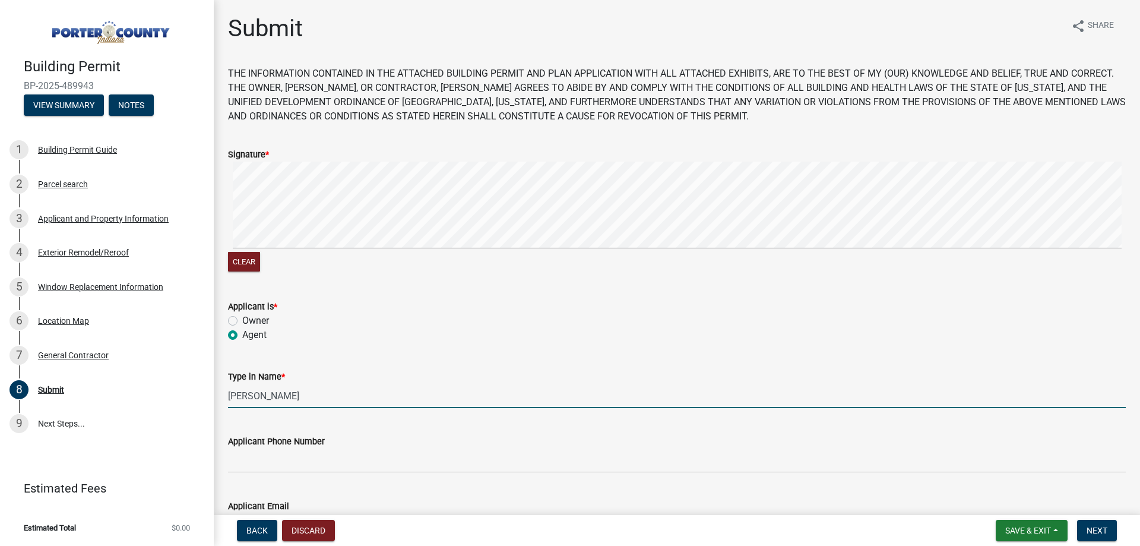
type input "[PERSON_NAME][EMAIL_ADDRESS][DOMAIN_NAME]"
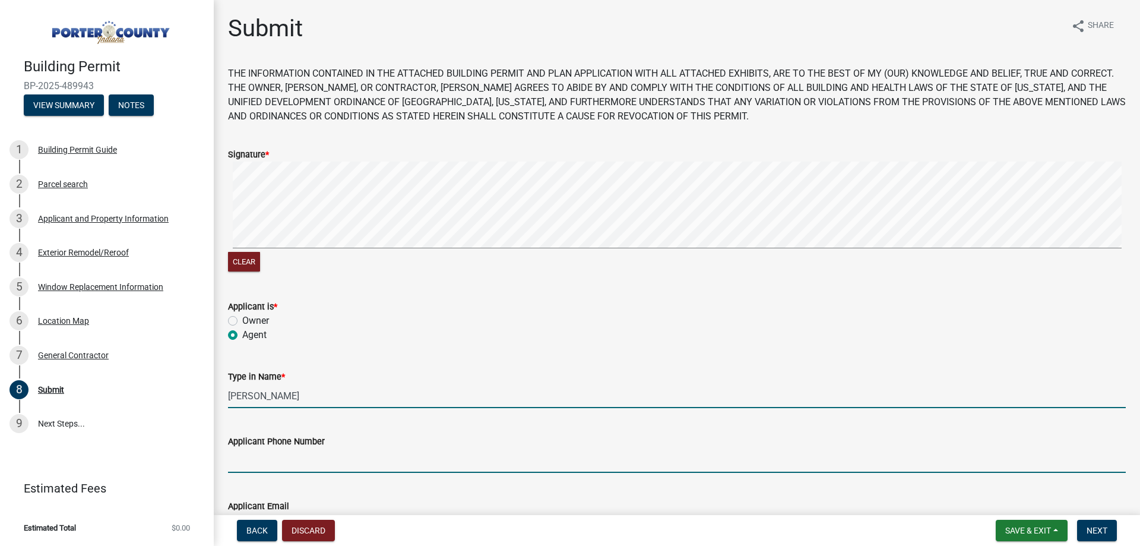
drag, startPoint x: 297, startPoint y: 459, endPoint x: 303, endPoint y: 463, distance: 6.9
click at [298, 459] on input "Applicant Phone Number" at bounding box center [677, 460] width 898 height 24
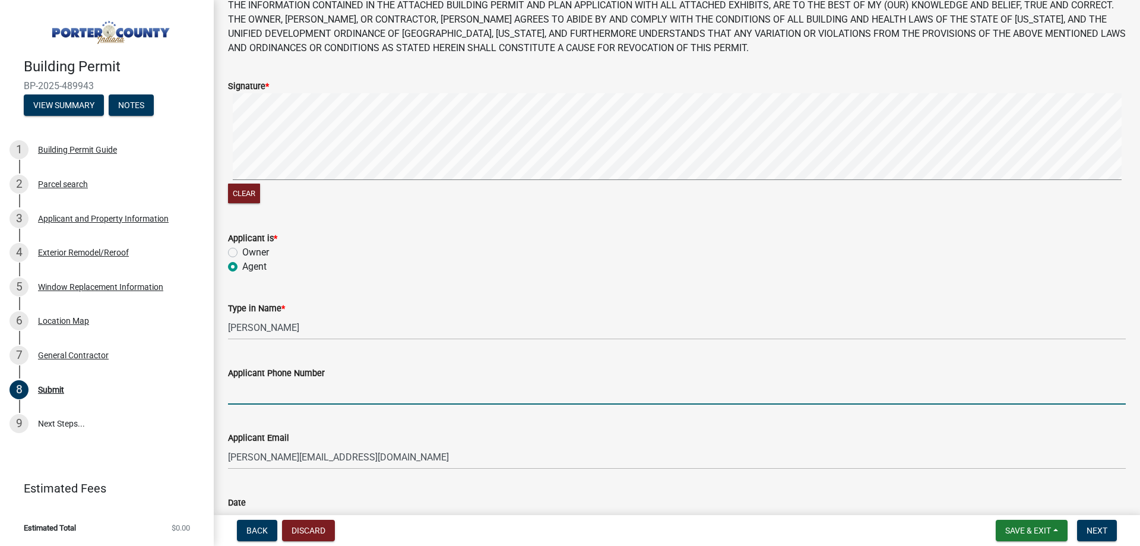
scroll to position [157, 0]
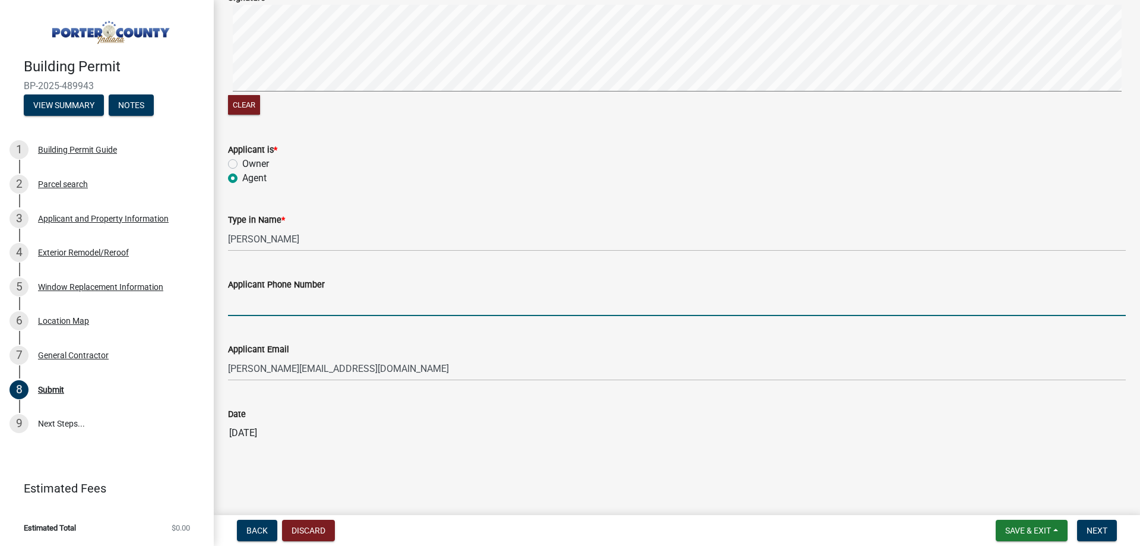
type input "2193636151"
click at [1092, 521] on button "Next" at bounding box center [1097, 530] width 40 height 21
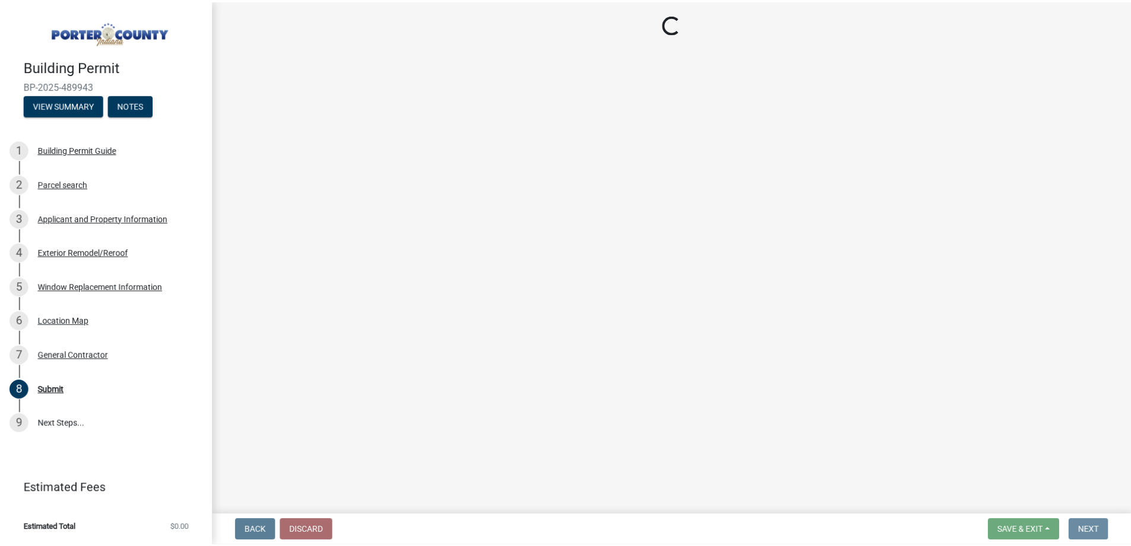
scroll to position [0, 0]
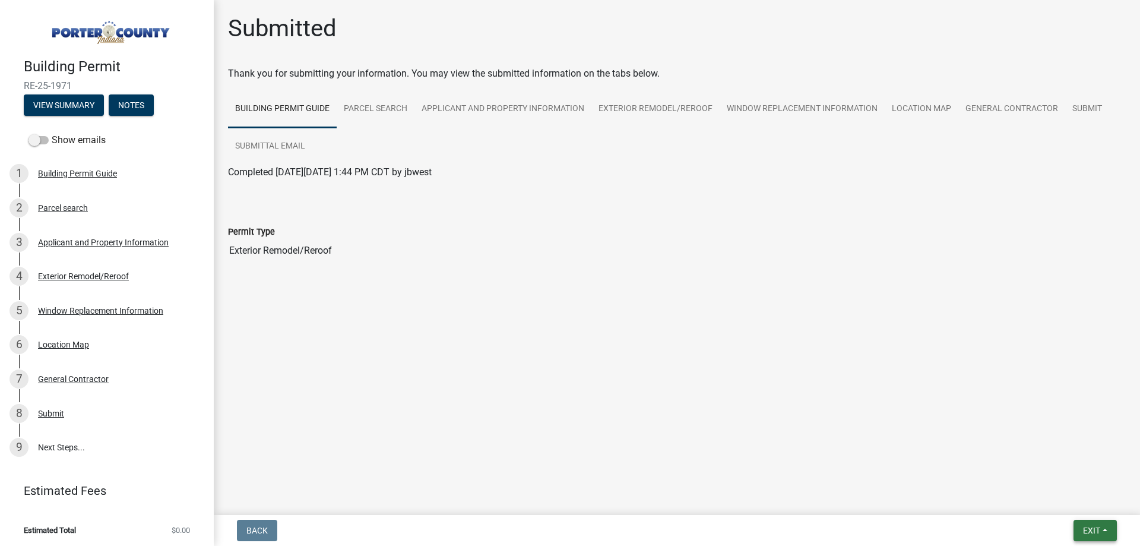
click at [1109, 536] on button "Exit" at bounding box center [1095, 530] width 43 height 21
click at [1071, 486] on button "Save & Exit" at bounding box center [1069, 499] width 95 height 29
